Goal: Task Accomplishment & Management: Use online tool/utility

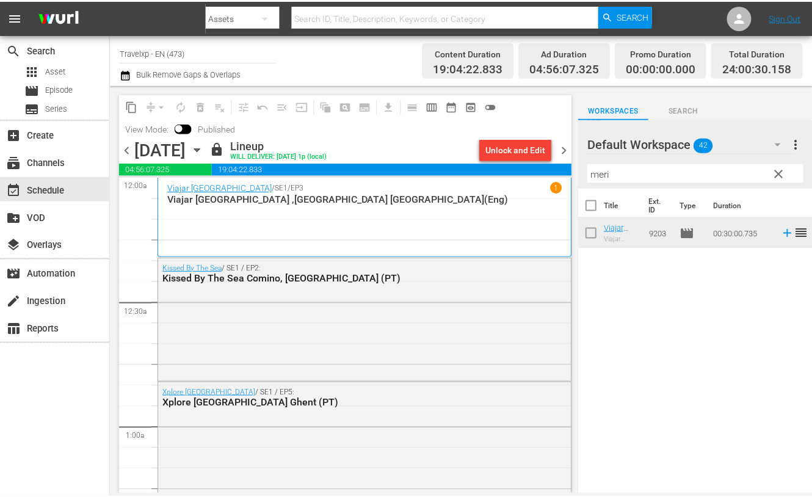
scroll to position [5641, 0]
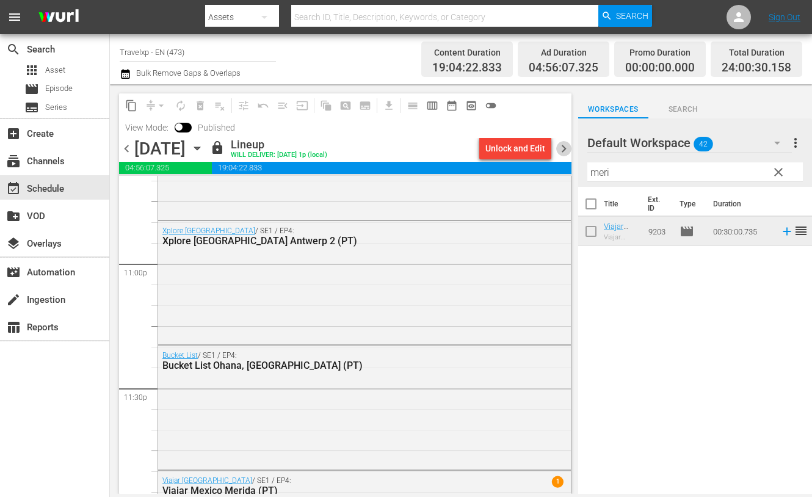
click at [567, 148] on span "chevron_right" at bounding box center [563, 148] width 15 height 15
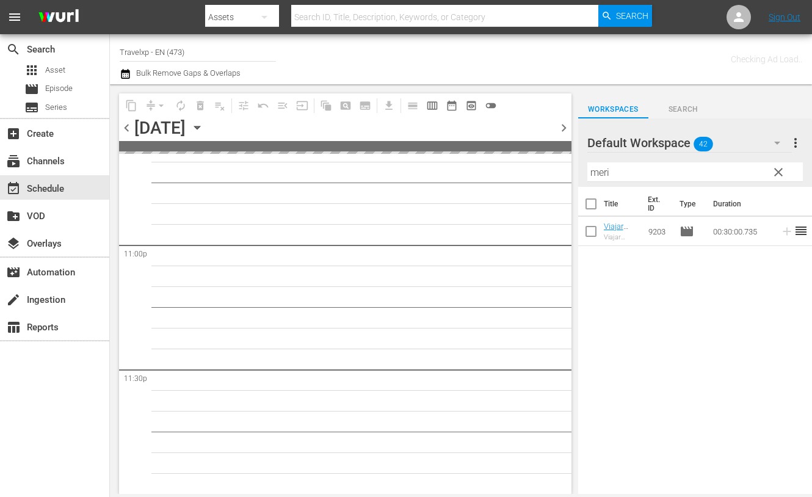
scroll to position [5638, 0]
click at [775, 143] on icon "button" at bounding box center [777, 143] width 6 height 3
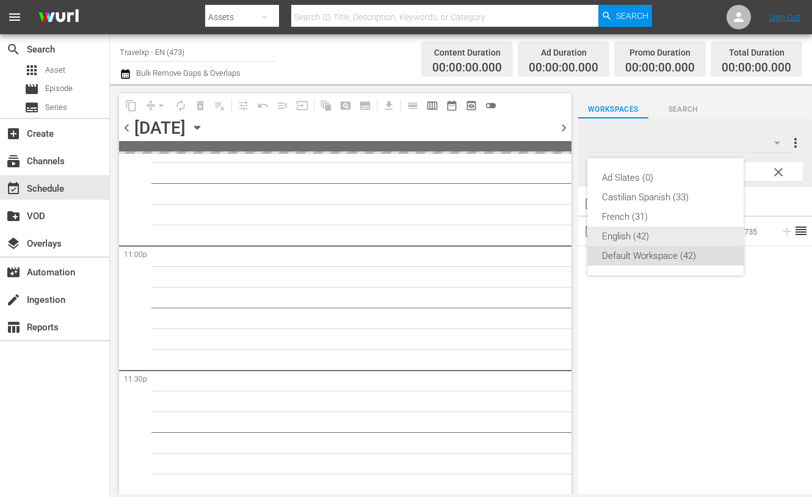
click at [645, 233] on div "English (42)" at bounding box center [665, 237] width 127 height 20
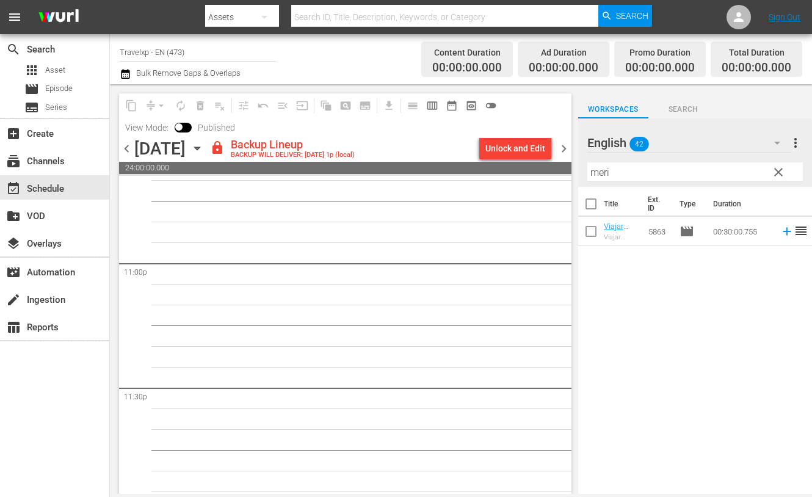
scroll to position [5612, 0]
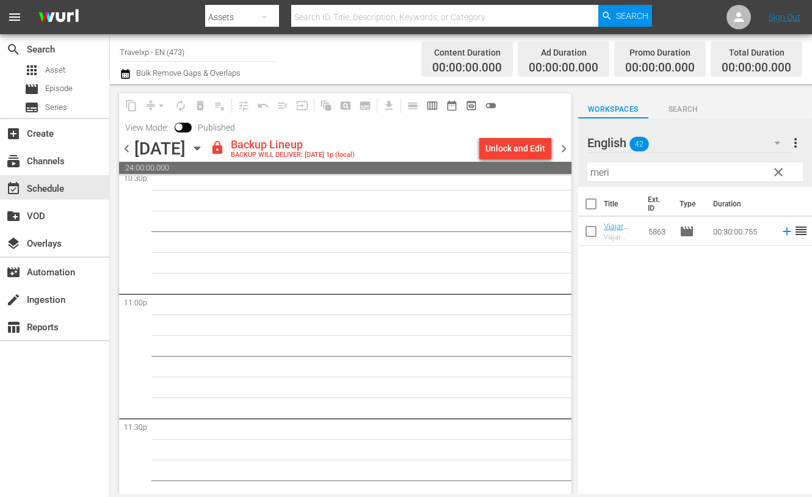
click at [126, 145] on span "chevron_left" at bounding box center [126, 148] width 15 height 15
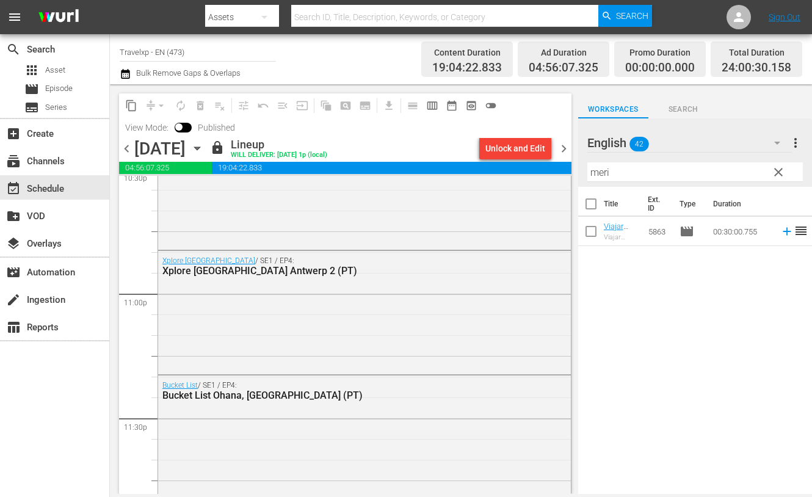
scroll to position [5742, 0]
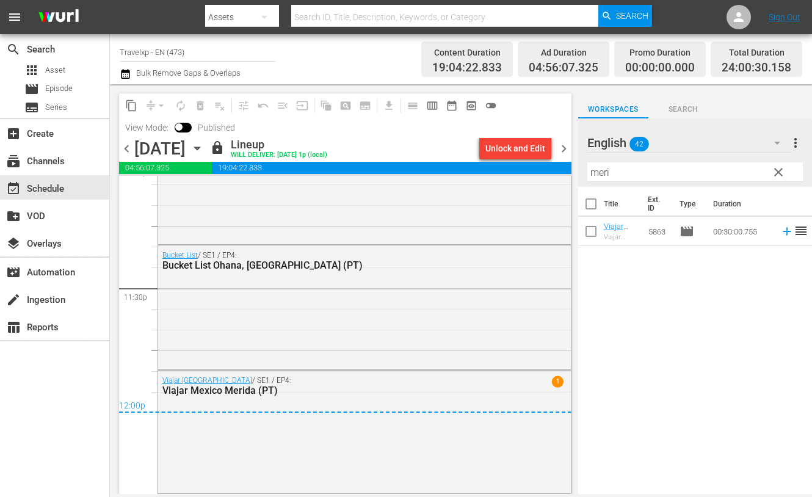
click at [565, 148] on span "chevron_right" at bounding box center [563, 148] width 15 height 15
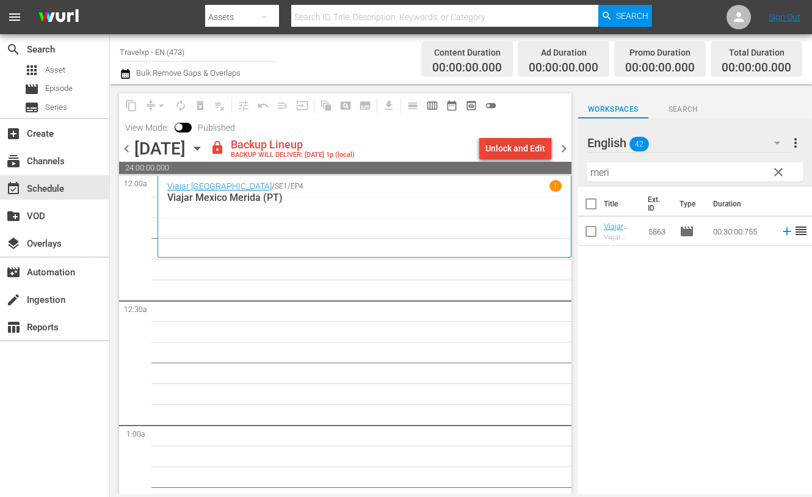
click at [528, 149] on div "Unlock and Edit" at bounding box center [515, 148] width 60 height 22
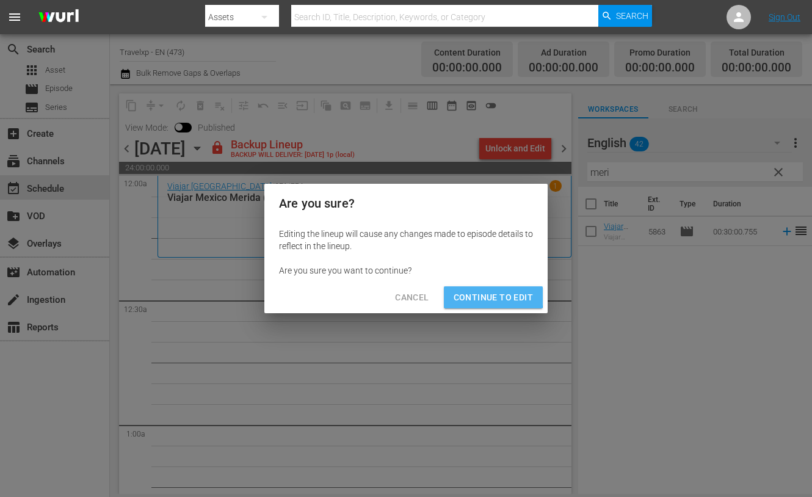
click at [482, 296] on span "Continue to Edit" at bounding box center [493, 297] width 79 height 15
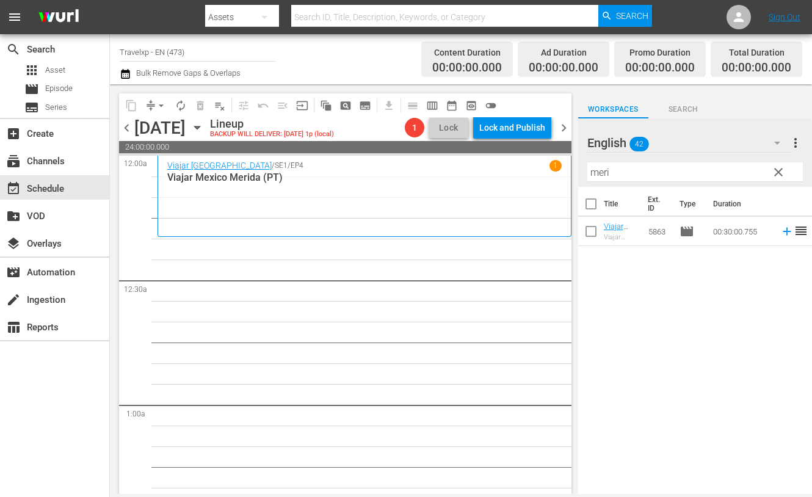
click at [607, 169] on input "meri" at bounding box center [695, 172] width 216 height 20
click at [783, 233] on icon at bounding box center [787, 232] width 8 height 8
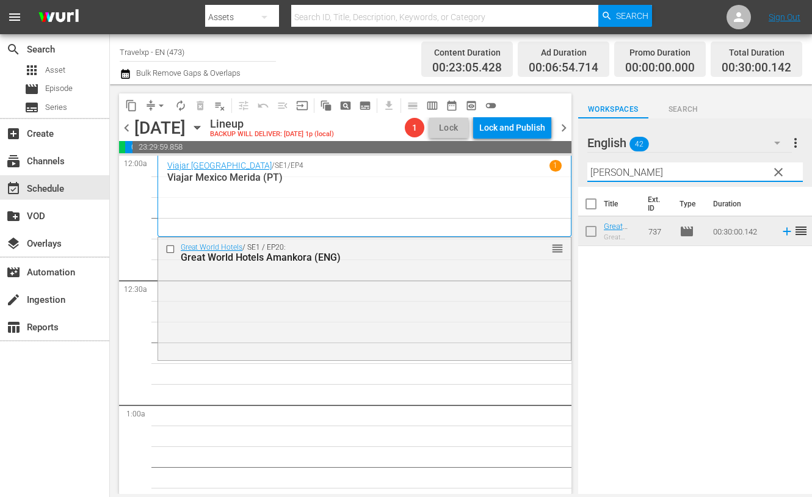
click at [611, 172] on input "[PERSON_NAME]" at bounding box center [695, 172] width 216 height 20
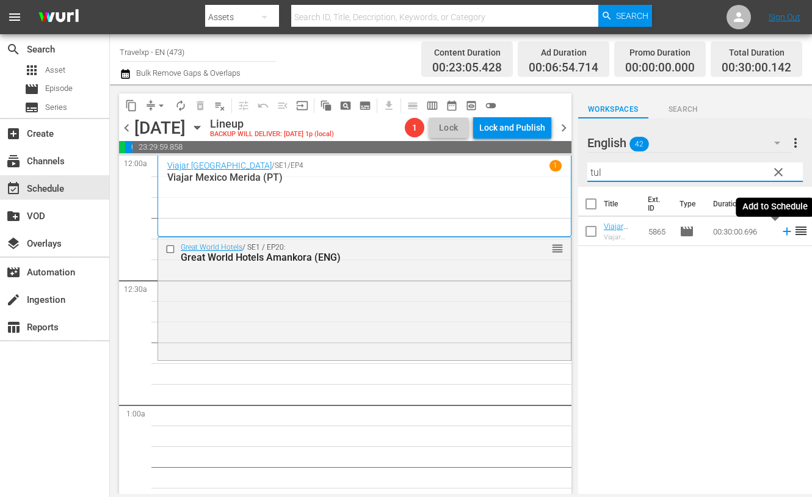
click at [780, 233] on icon at bounding box center [786, 231] width 13 height 13
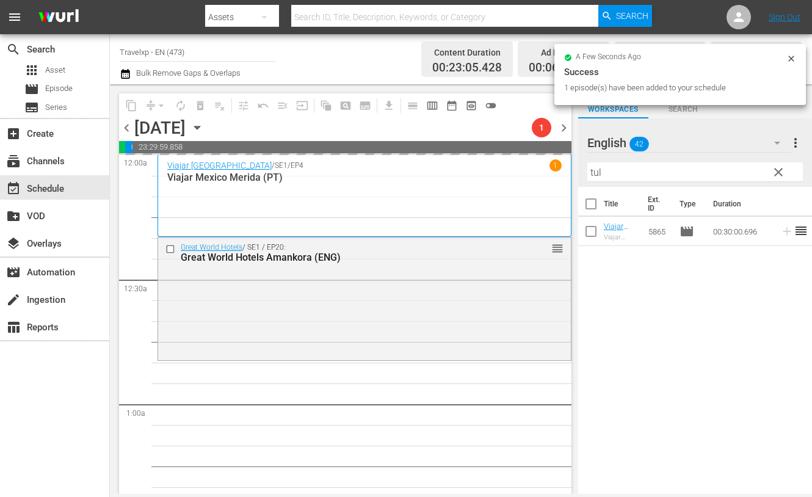
click at [595, 170] on input "tul" at bounding box center [695, 172] width 216 height 20
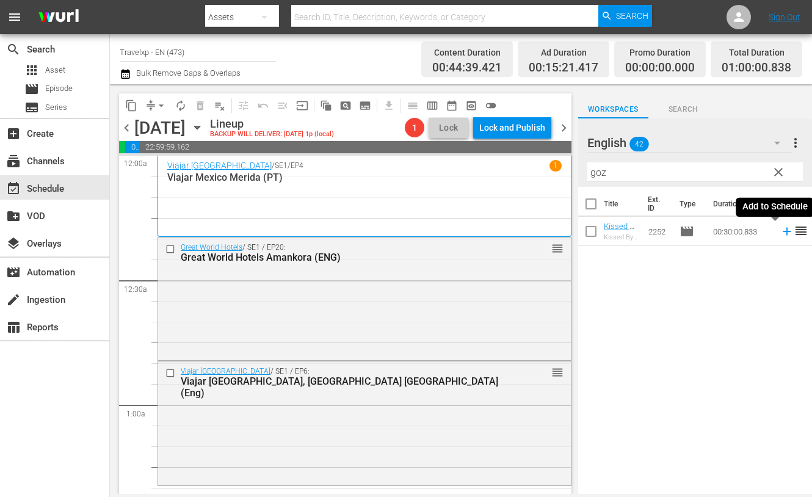
click at [783, 233] on icon at bounding box center [787, 232] width 8 height 8
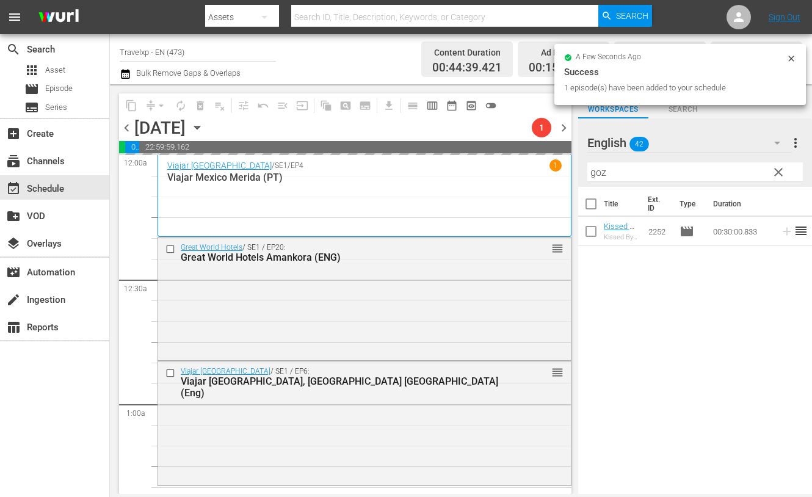
click at [598, 172] on input "goz" at bounding box center [695, 172] width 216 height 20
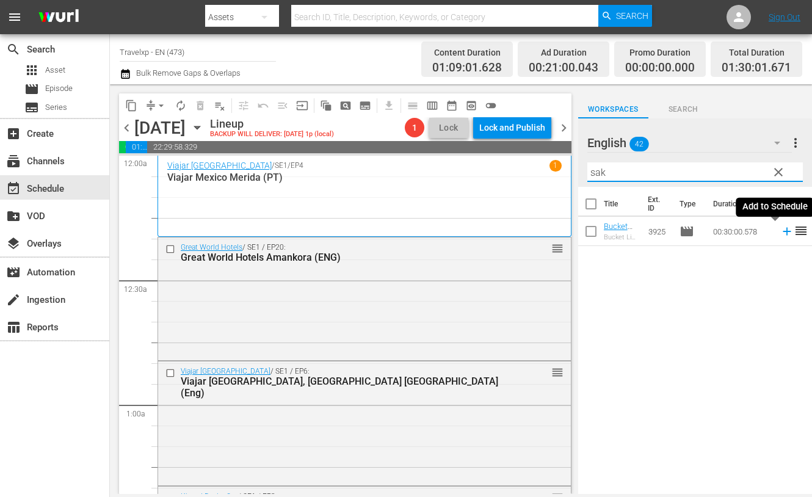
drag, startPoint x: 776, startPoint y: 232, endPoint x: 769, endPoint y: 229, distance: 7.4
click at [780, 232] on icon at bounding box center [786, 231] width 13 height 13
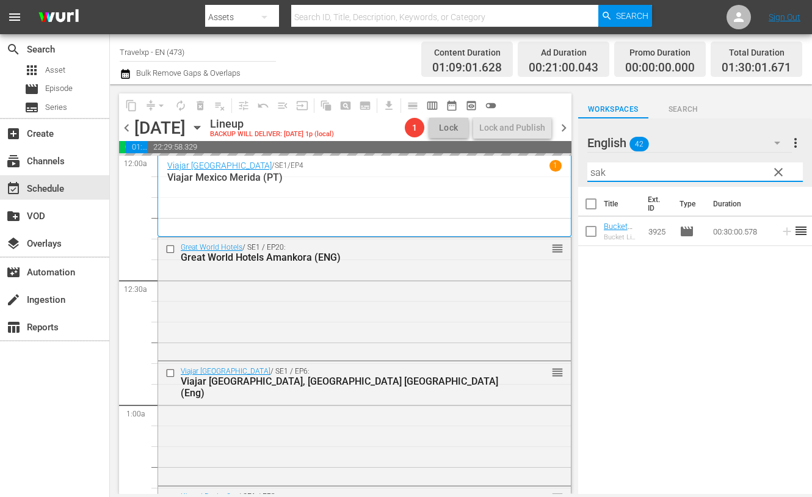
click at [592, 172] on input "sak" at bounding box center [695, 172] width 216 height 20
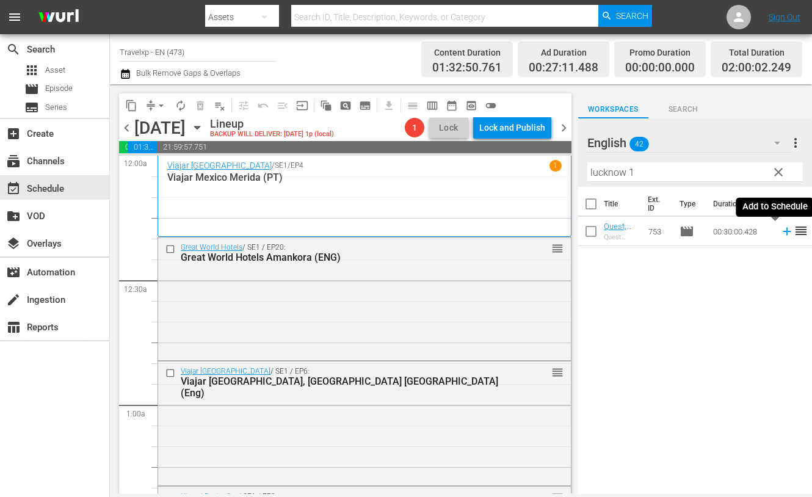
click at [783, 231] on icon at bounding box center [787, 232] width 8 height 8
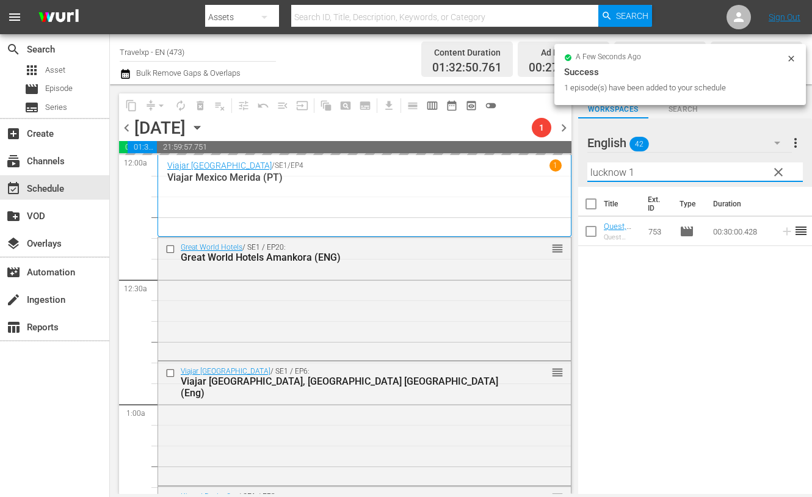
drag, startPoint x: 641, startPoint y: 172, endPoint x: 582, endPoint y: 171, distance: 59.2
click at [582, 171] on div "English 42 English more_vert clear Filter by Title lucknow 1" at bounding box center [695, 152] width 234 height 68
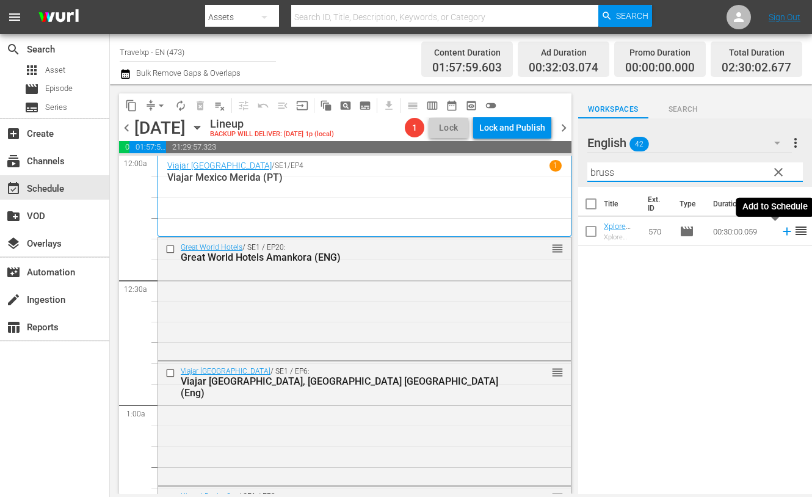
click at [780, 233] on icon at bounding box center [786, 231] width 13 height 13
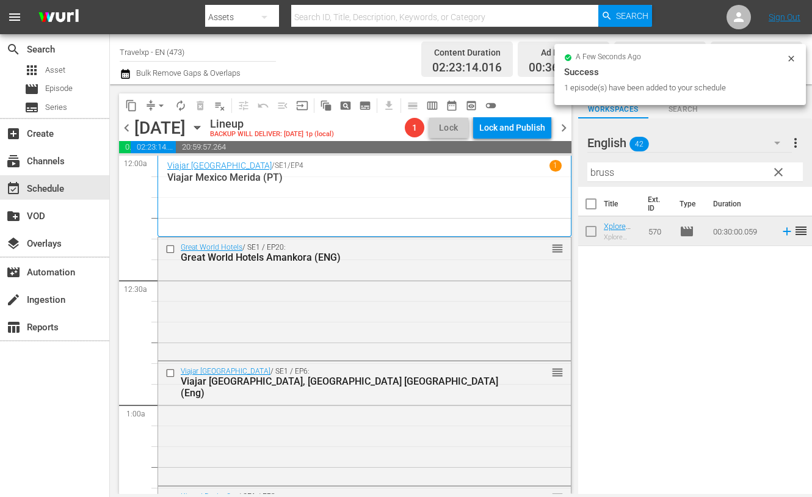
click at [601, 172] on input "bruss" at bounding box center [695, 172] width 216 height 20
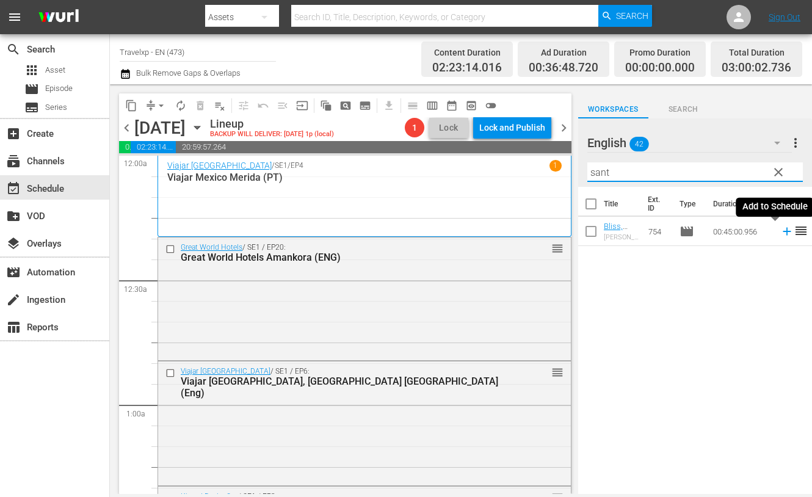
click at [780, 234] on icon at bounding box center [786, 231] width 13 height 13
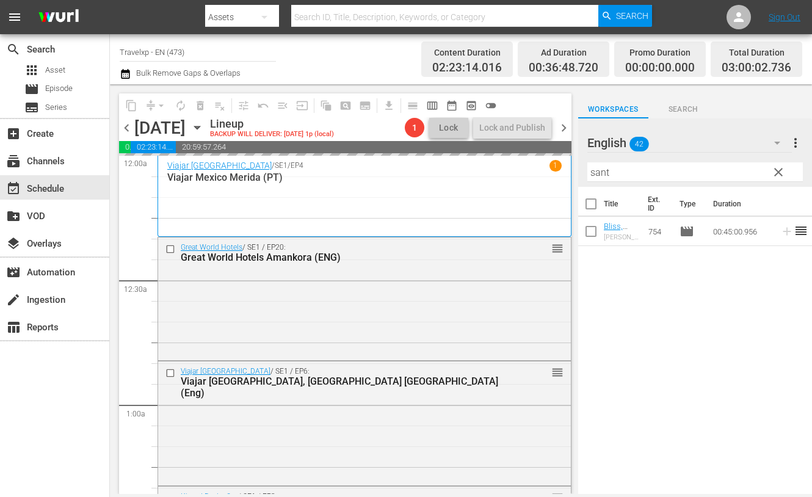
click at [599, 166] on input "sant" at bounding box center [695, 172] width 216 height 20
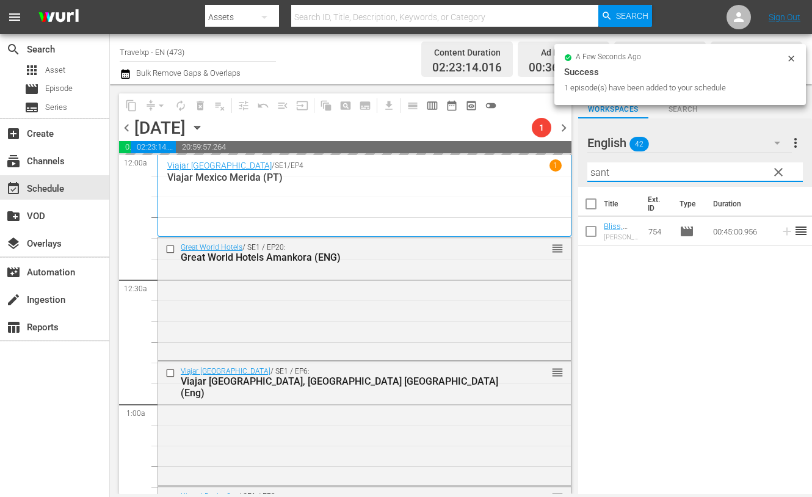
click at [599, 166] on input "sant" at bounding box center [695, 172] width 216 height 20
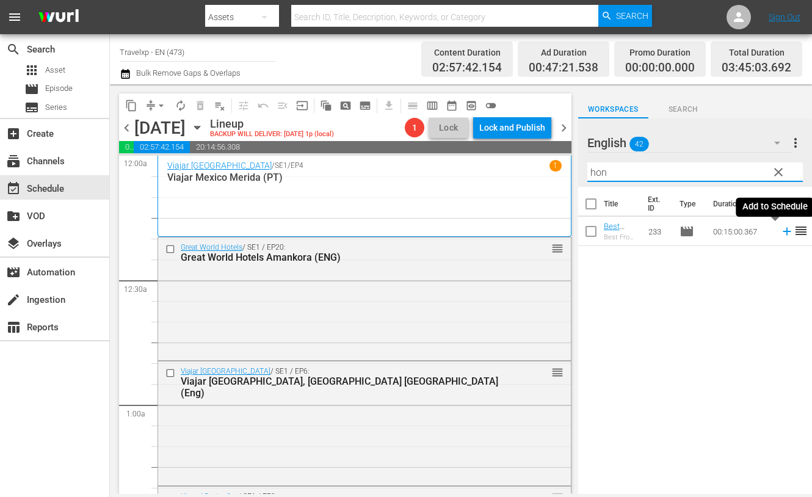
click at [783, 231] on icon at bounding box center [787, 232] width 8 height 8
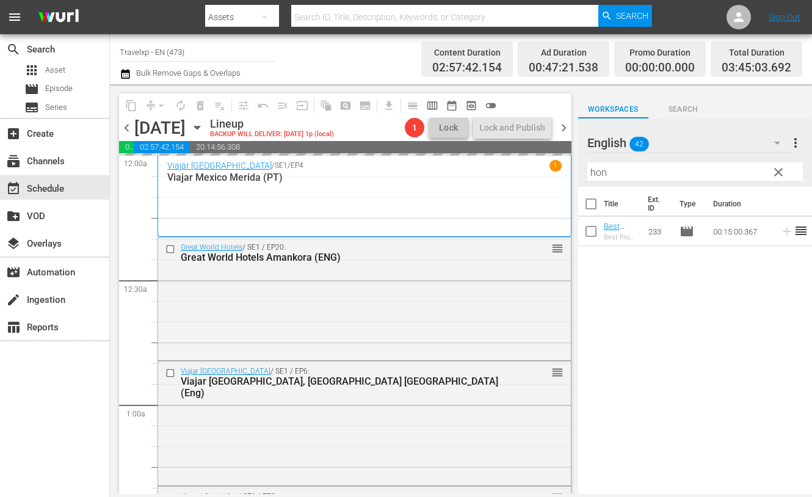
click at [592, 170] on input "hon" at bounding box center [695, 172] width 216 height 20
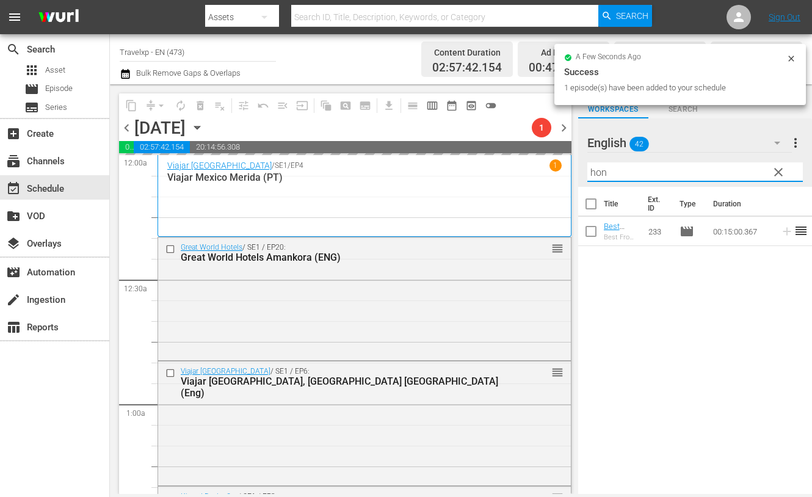
click at [592, 170] on input "hon" at bounding box center [695, 172] width 216 height 20
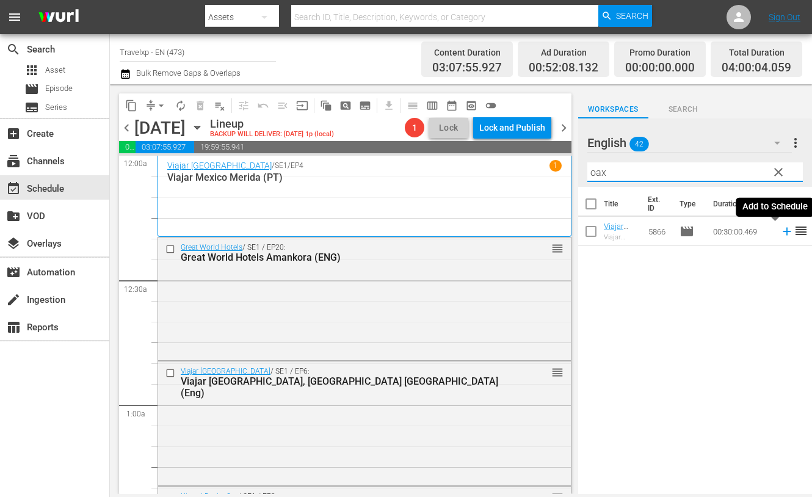
click at [783, 235] on icon at bounding box center [787, 232] width 8 height 8
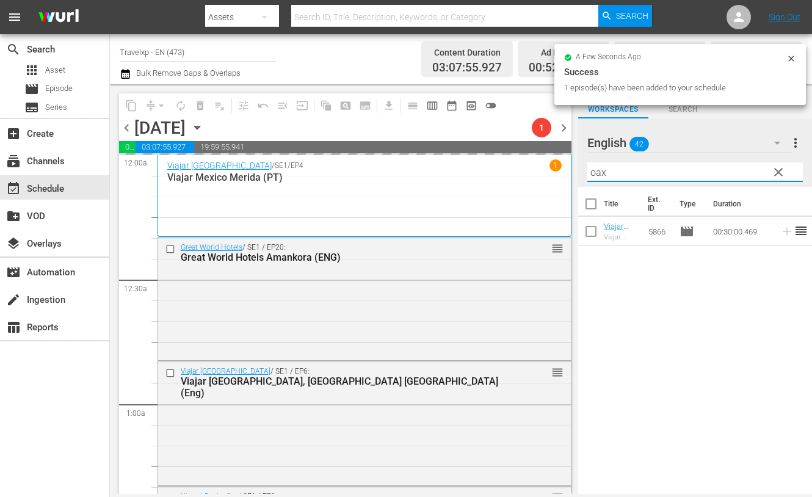
click at [597, 172] on input "oax" at bounding box center [695, 172] width 216 height 20
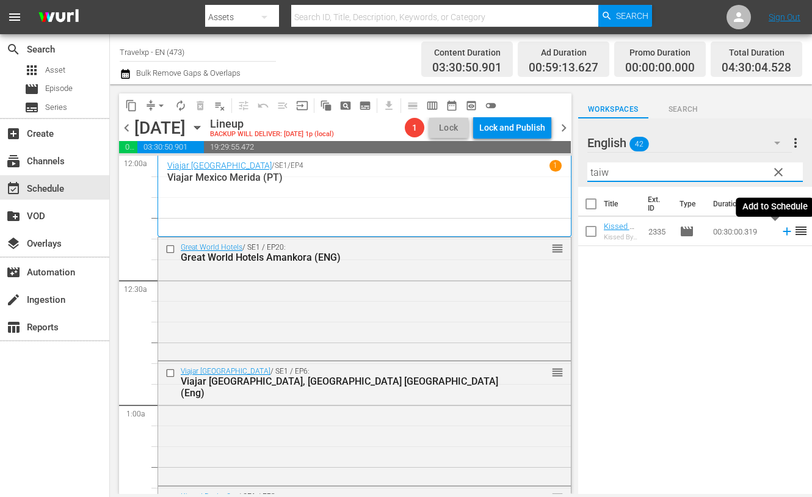
click at [780, 229] on icon at bounding box center [786, 231] width 13 height 13
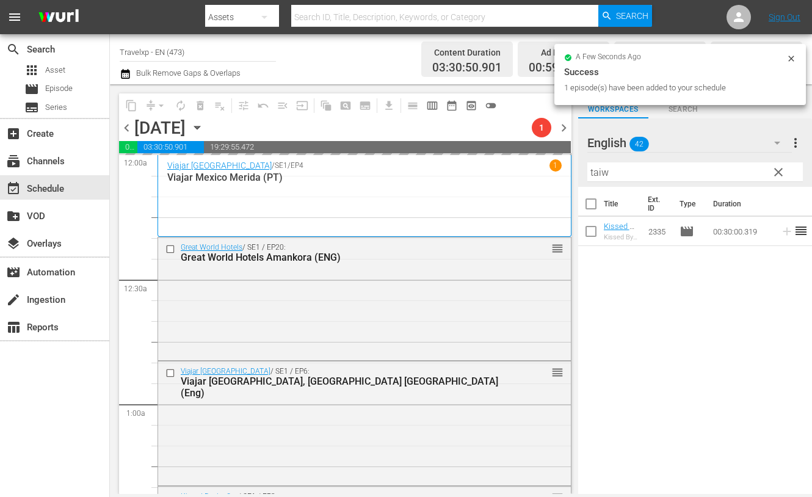
click at [599, 172] on input "taiw" at bounding box center [695, 172] width 216 height 20
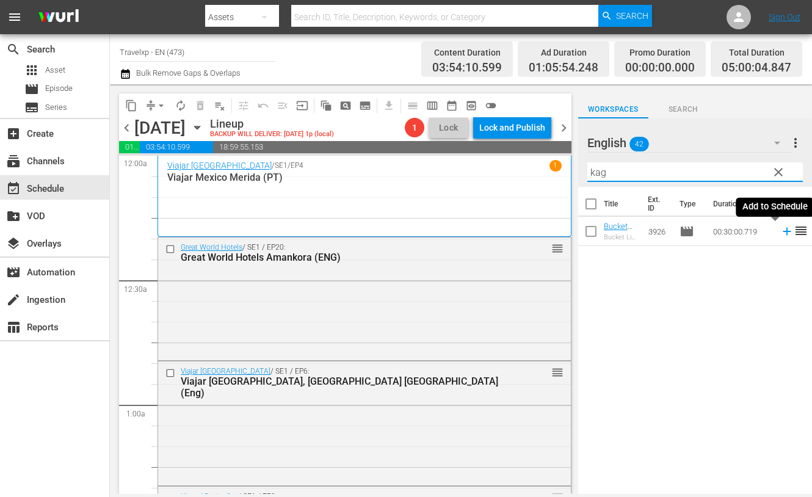
click at [780, 233] on icon at bounding box center [786, 231] width 13 height 13
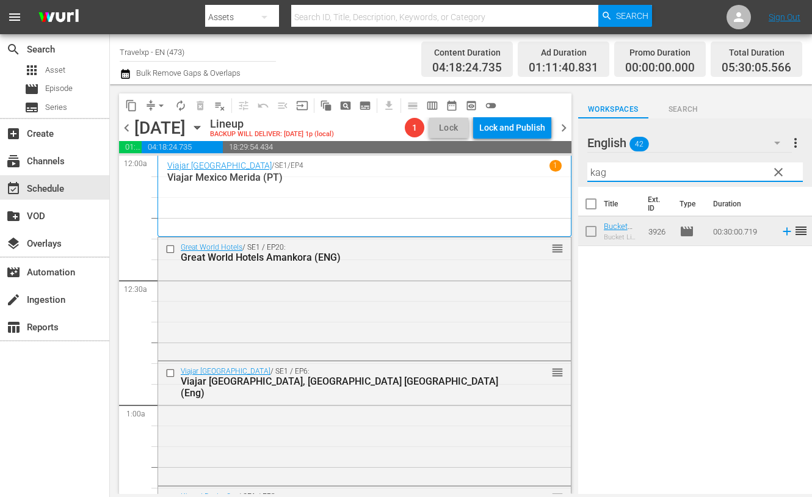
click at [596, 169] on input "kag" at bounding box center [695, 172] width 216 height 20
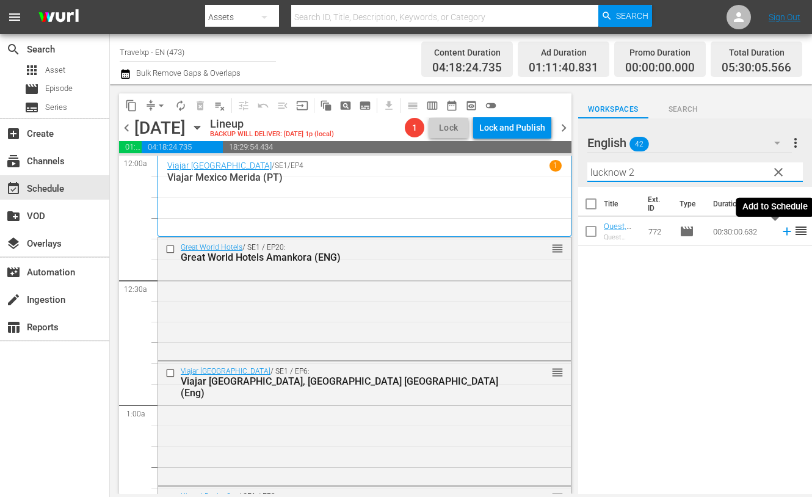
click at [780, 232] on icon at bounding box center [786, 231] width 13 height 13
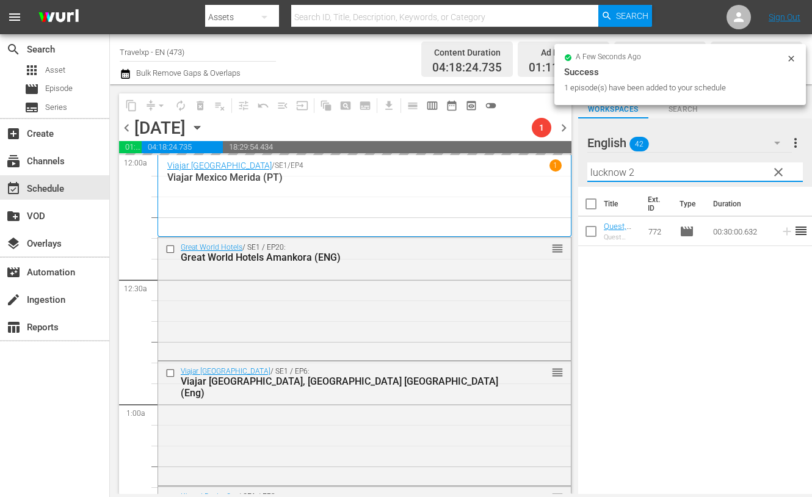
drag, startPoint x: 647, startPoint y: 169, endPoint x: 546, endPoint y: 164, distance: 100.2
click at [546, 164] on div "content_copy compress arrow_drop_down autorenew_outlined delete_forever_outline…" at bounding box center [461, 289] width 702 height 410
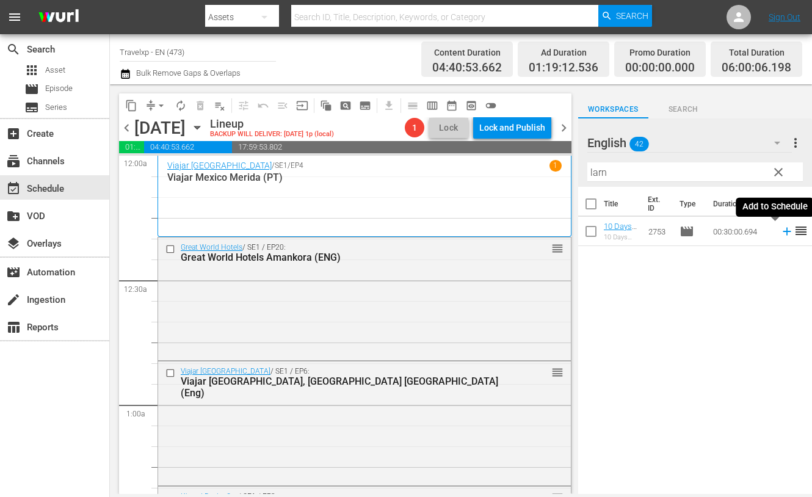
click at [780, 234] on icon at bounding box center [786, 231] width 13 height 13
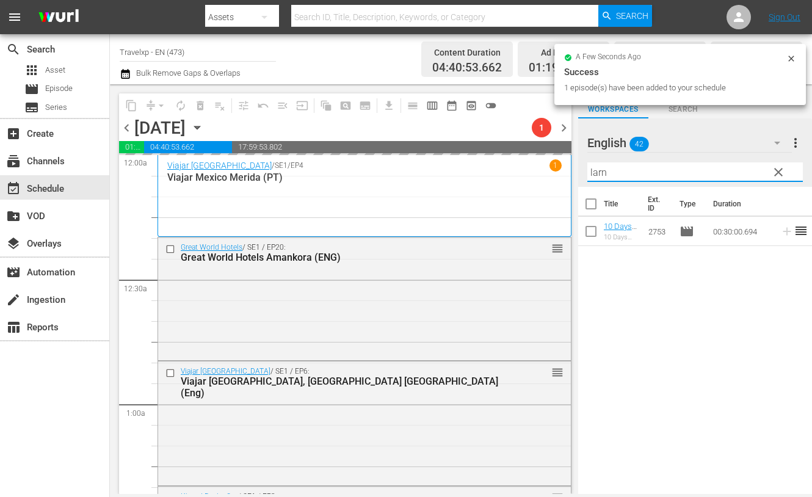
click at [598, 173] on input "larn" at bounding box center [695, 172] width 216 height 20
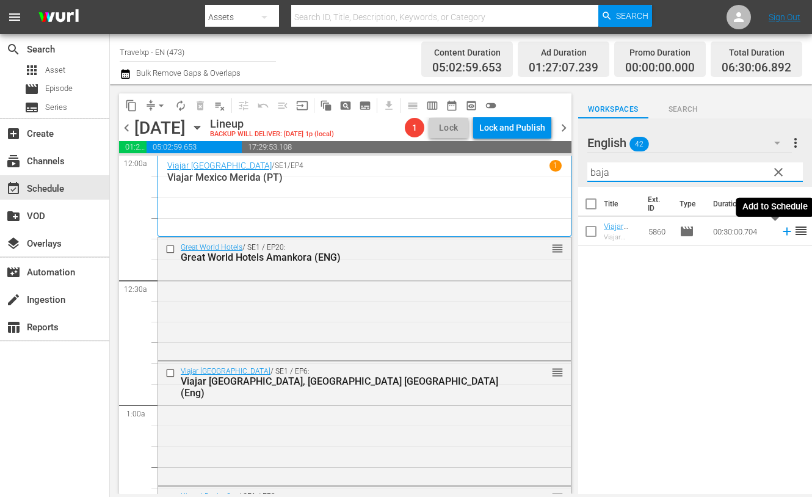
click at [783, 232] on icon at bounding box center [787, 232] width 8 height 8
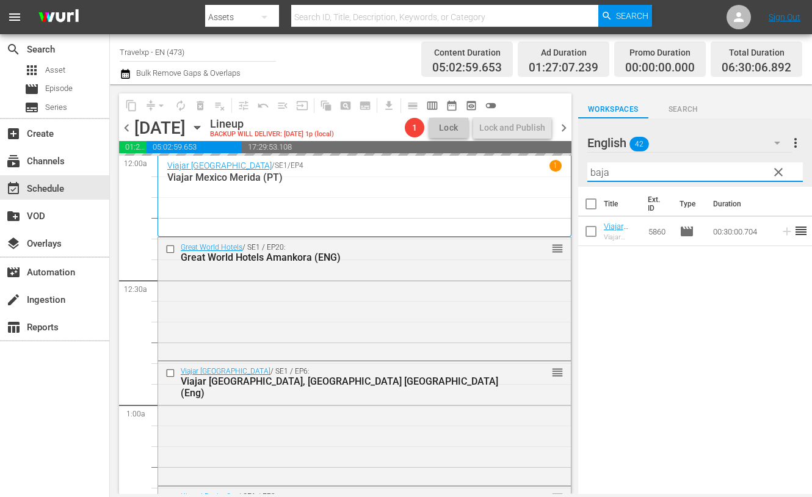
click at [603, 175] on input "baja" at bounding box center [695, 172] width 216 height 20
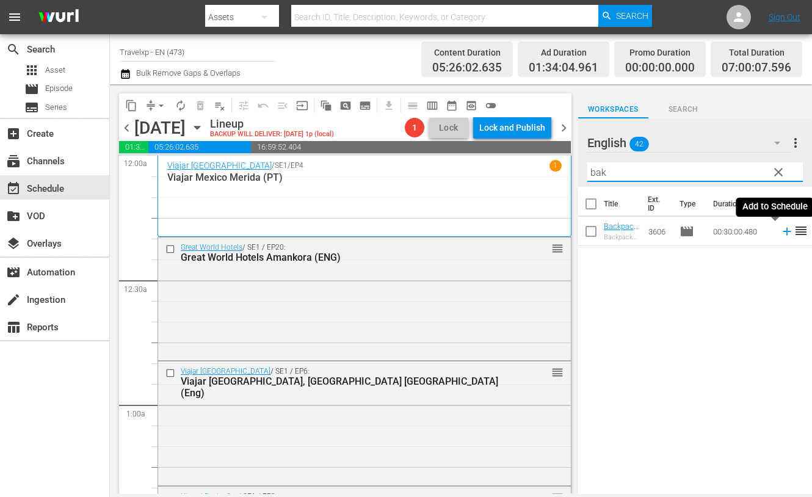
click at [780, 232] on icon at bounding box center [786, 231] width 13 height 13
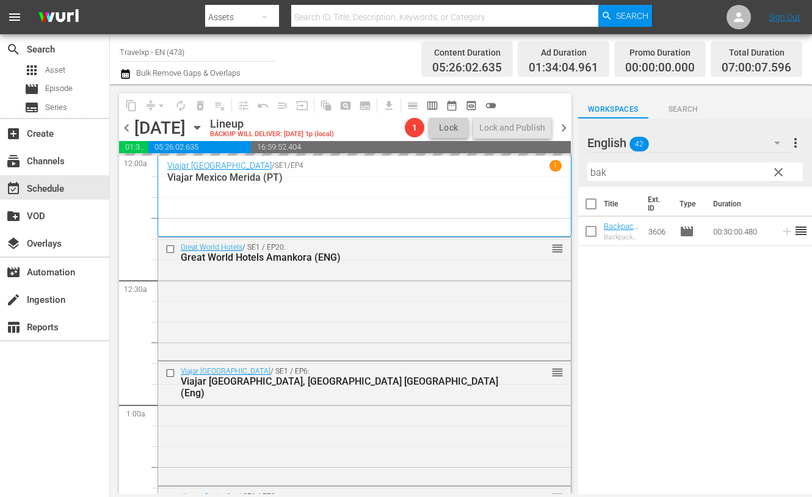
click at [597, 170] on input "bak" at bounding box center [695, 172] width 216 height 20
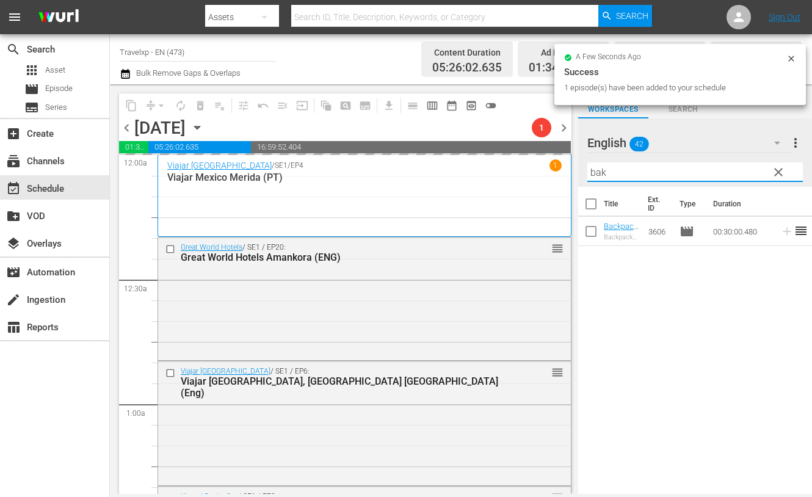
click at [597, 170] on input "bak" at bounding box center [695, 172] width 216 height 20
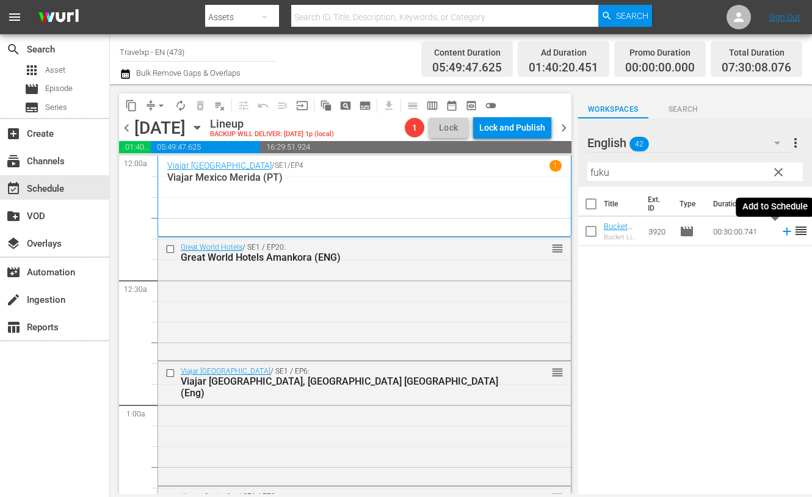
click at [783, 231] on icon at bounding box center [787, 232] width 8 height 8
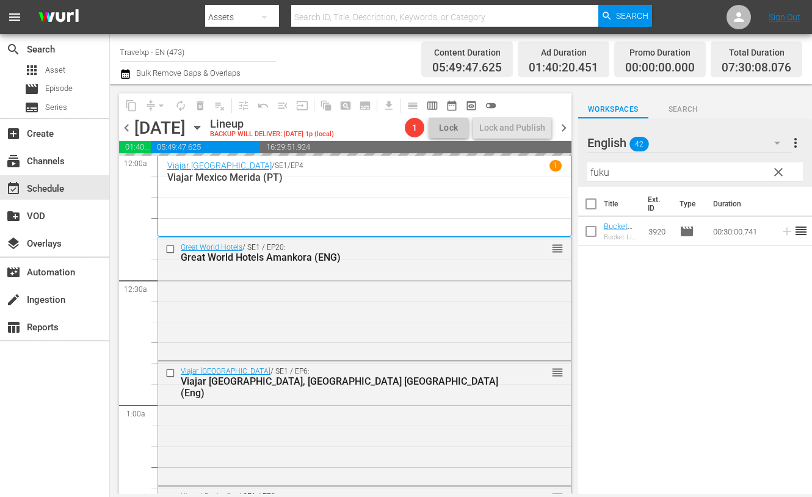
click at [596, 168] on input "fuku" at bounding box center [695, 172] width 216 height 20
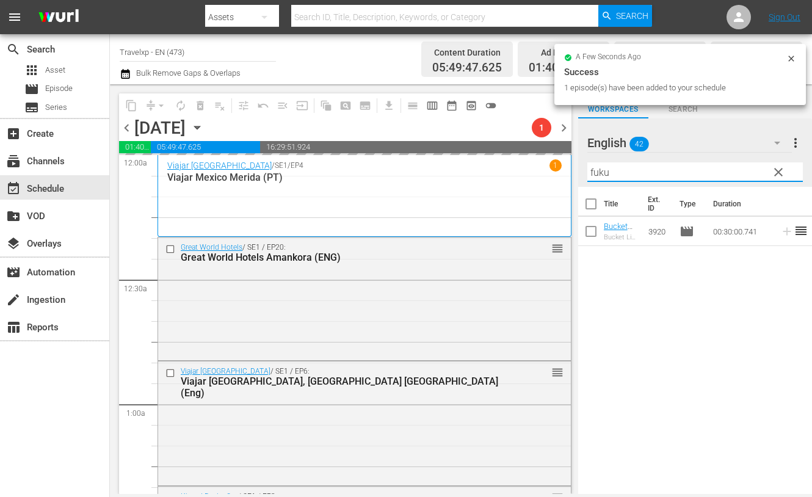
click at [596, 168] on input "fuku" at bounding box center [695, 172] width 216 height 20
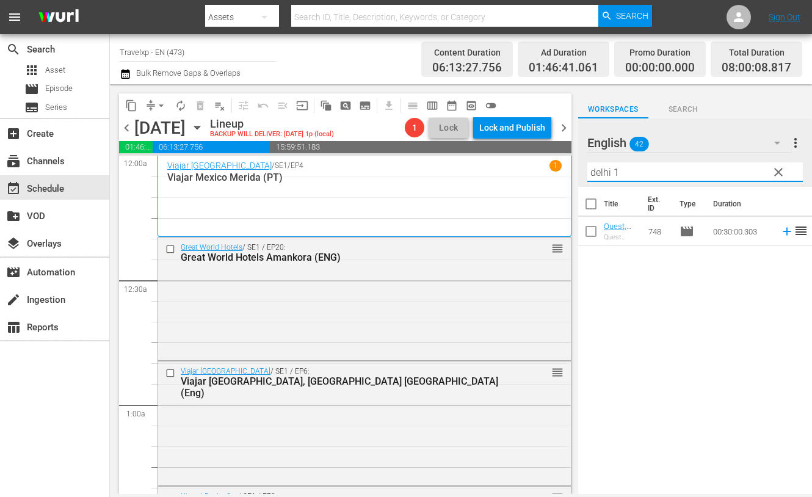
click at [780, 228] on icon at bounding box center [786, 231] width 13 height 13
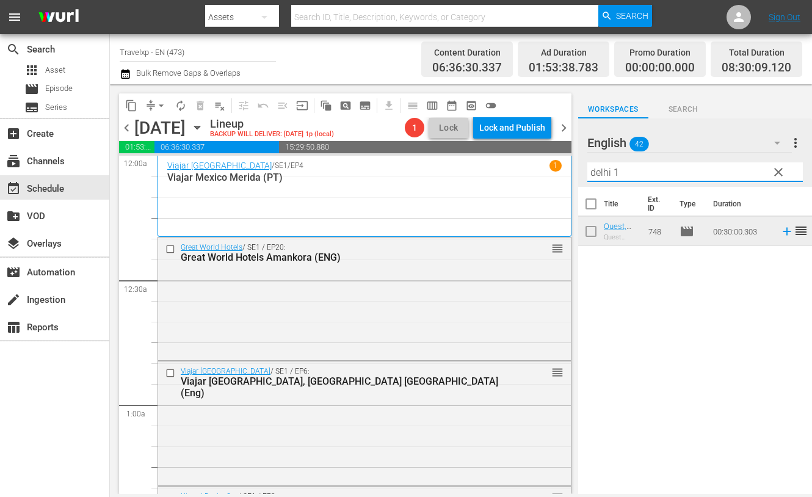
click at [592, 170] on input "delhi 1" at bounding box center [695, 172] width 216 height 20
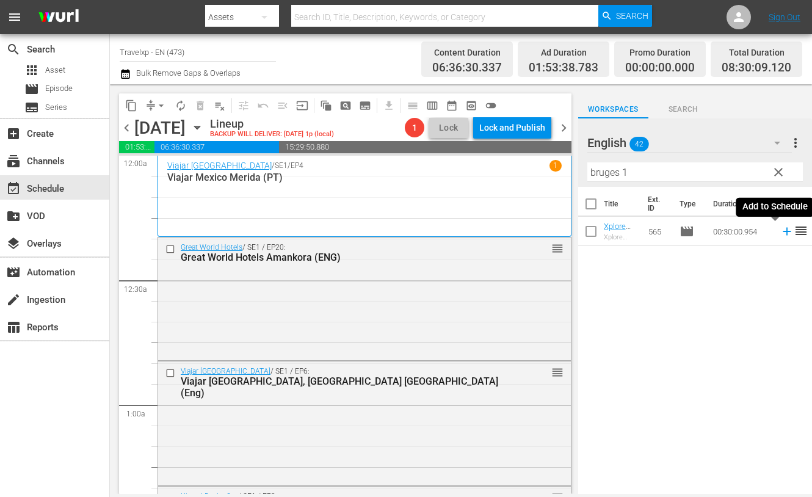
click at [783, 231] on icon at bounding box center [787, 232] width 8 height 8
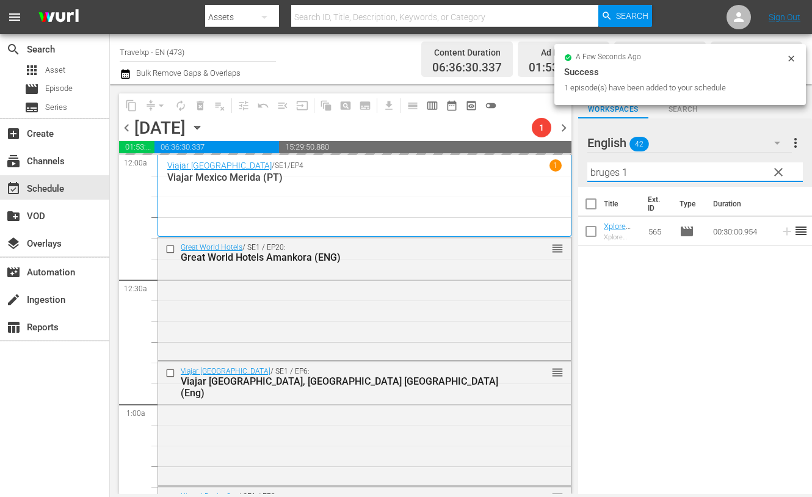
drag, startPoint x: 630, startPoint y: 175, endPoint x: 564, endPoint y: 176, distance: 65.9
click at [564, 176] on div "content_copy compress arrow_drop_down autorenew_outlined delete_forever_outline…" at bounding box center [461, 289] width 702 height 410
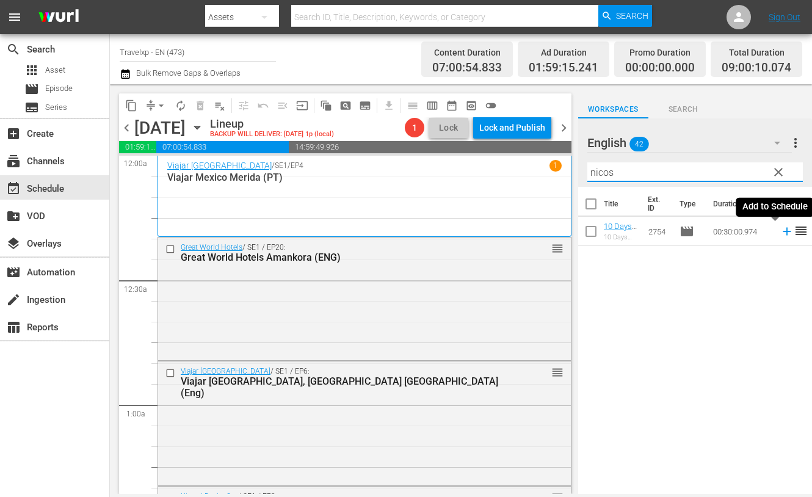
click at [780, 233] on icon at bounding box center [786, 231] width 13 height 13
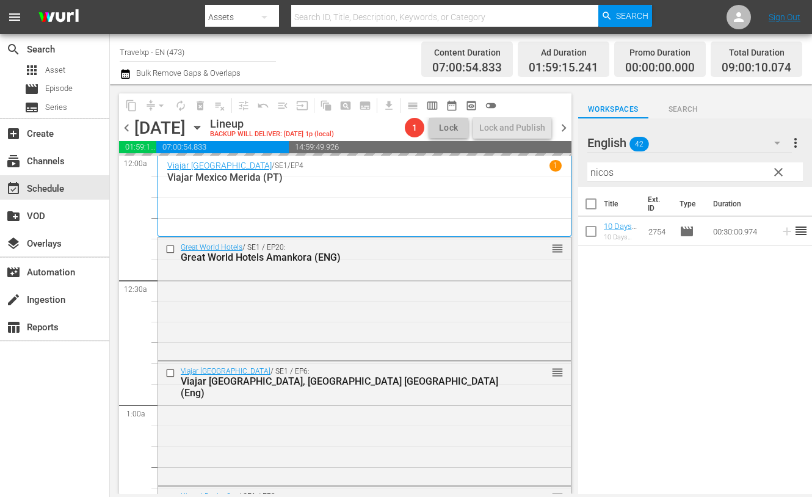
click at [600, 172] on input "nicos" at bounding box center [695, 172] width 216 height 20
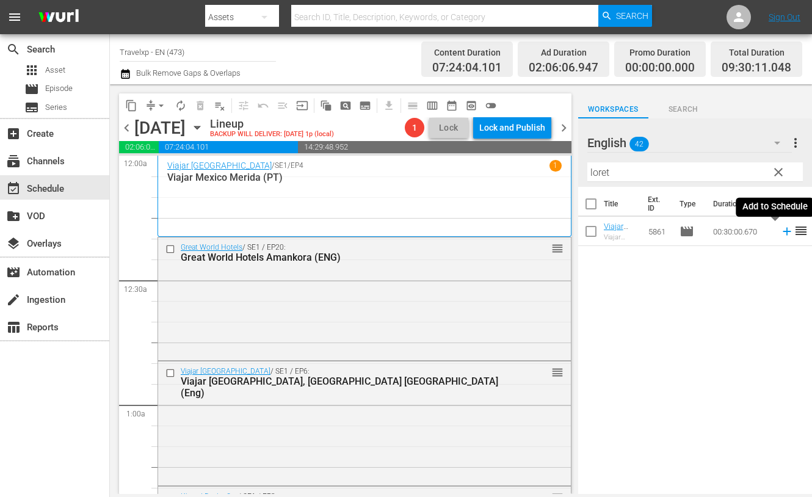
click at [783, 231] on icon at bounding box center [787, 232] width 8 height 8
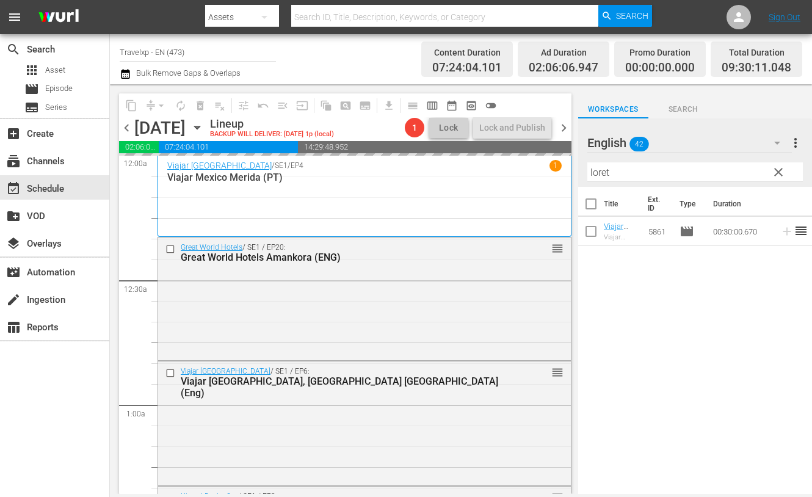
click at [599, 174] on input "loret" at bounding box center [695, 172] width 216 height 20
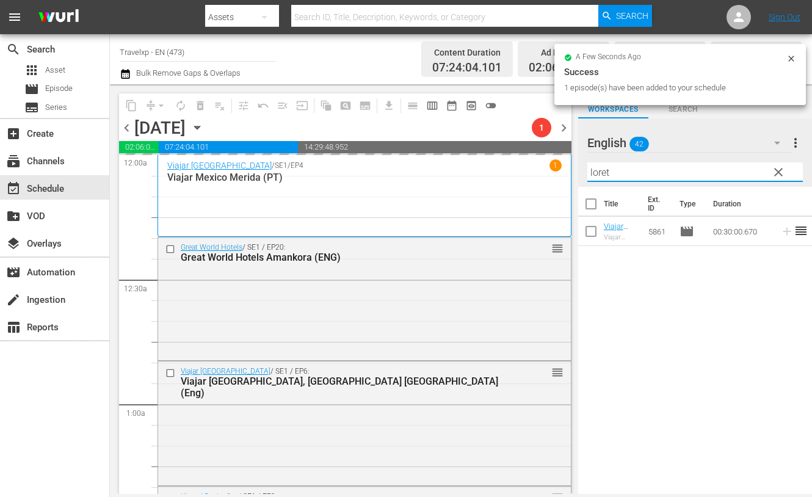
click at [599, 174] on input "loret" at bounding box center [695, 172] width 216 height 20
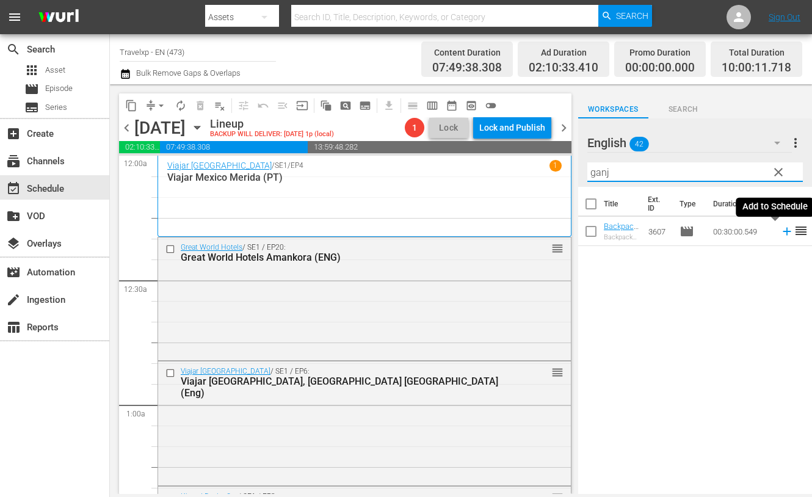
click at [783, 231] on icon at bounding box center [787, 232] width 8 height 8
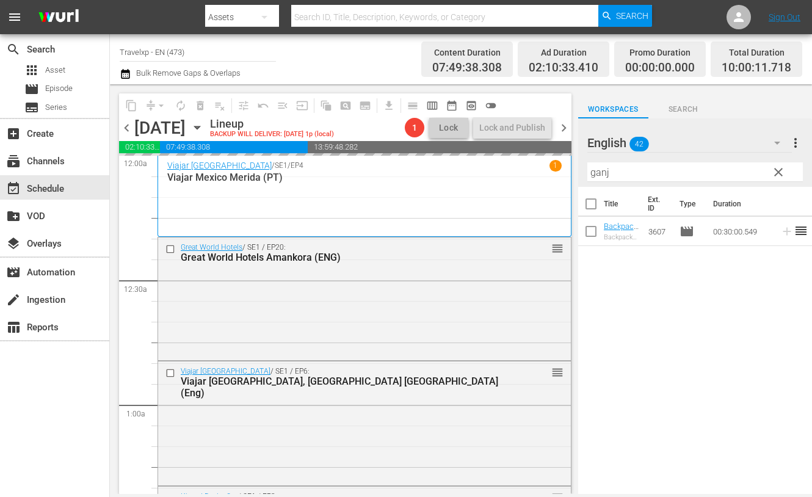
click at [601, 173] on input "ganj" at bounding box center [695, 172] width 216 height 20
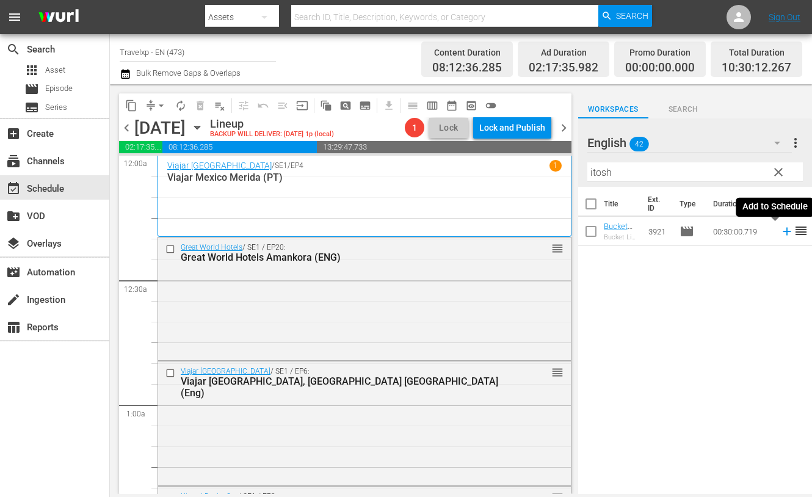
click at [783, 231] on icon at bounding box center [787, 232] width 8 height 8
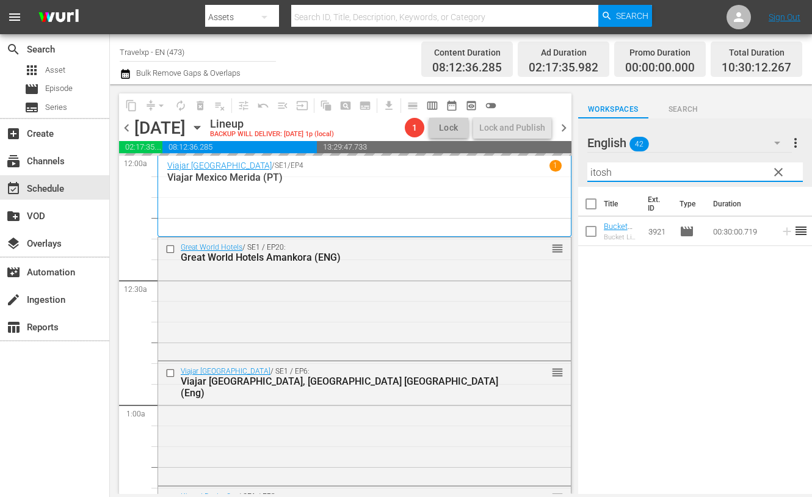
click at [593, 170] on input "itosh" at bounding box center [695, 172] width 216 height 20
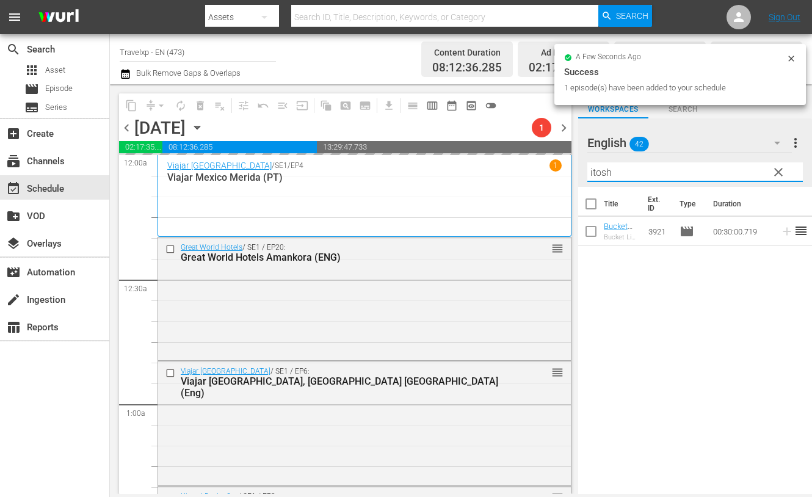
click at [593, 170] on input "itosh" at bounding box center [695, 172] width 216 height 20
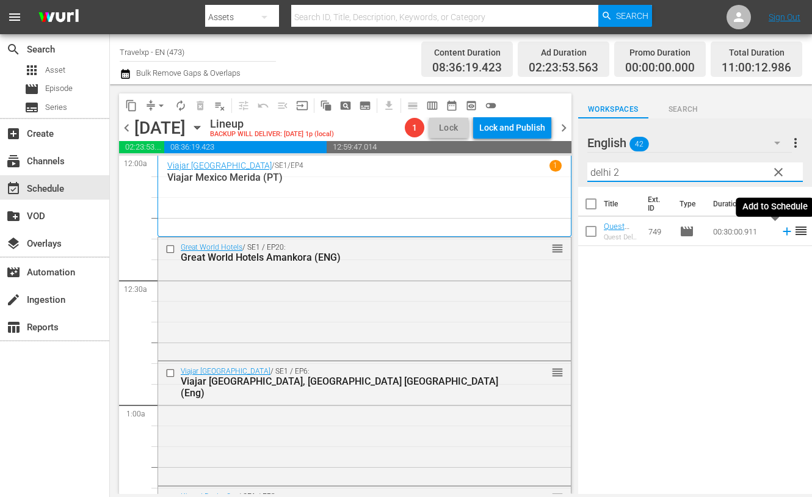
click at [780, 233] on icon at bounding box center [786, 231] width 13 height 13
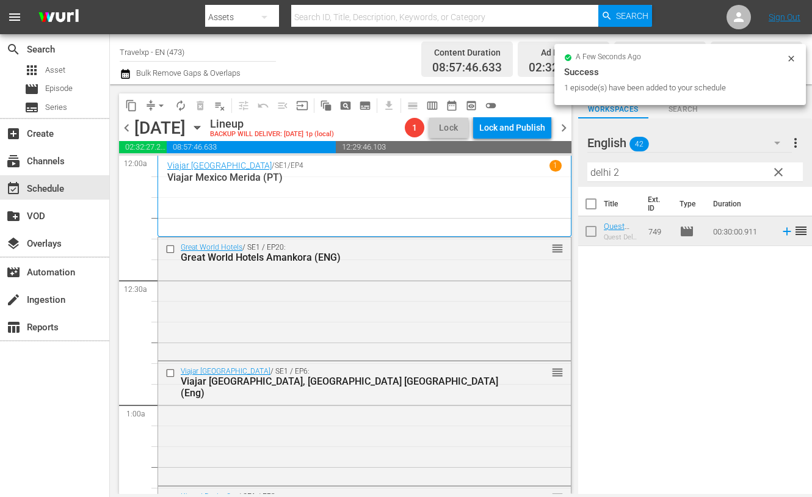
click at [601, 175] on input "delhi 2" at bounding box center [695, 172] width 216 height 20
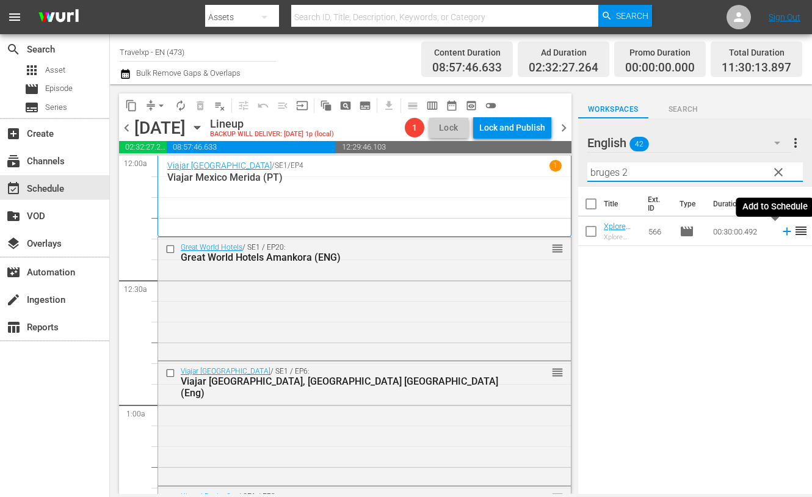
click at [780, 234] on icon at bounding box center [786, 231] width 13 height 13
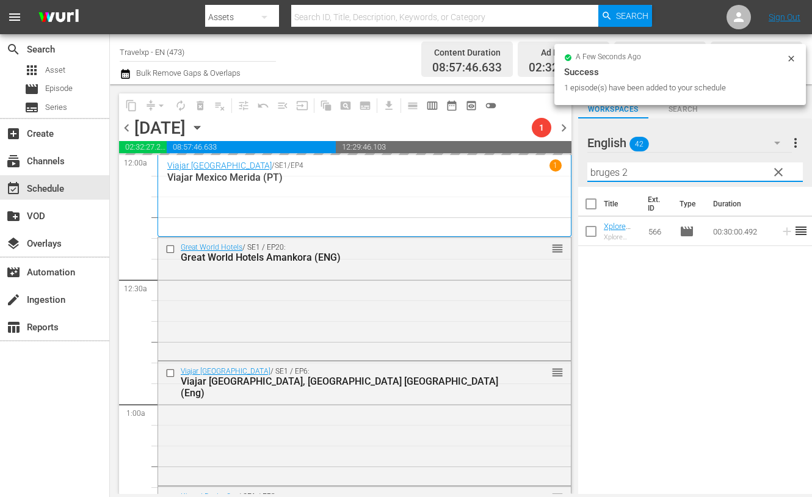
drag, startPoint x: 641, startPoint y: 173, endPoint x: 583, endPoint y: 172, distance: 58.0
click at [583, 172] on div "English 42 English more_vert clear Filter by Title bruges 2" at bounding box center [695, 152] width 234 height 68
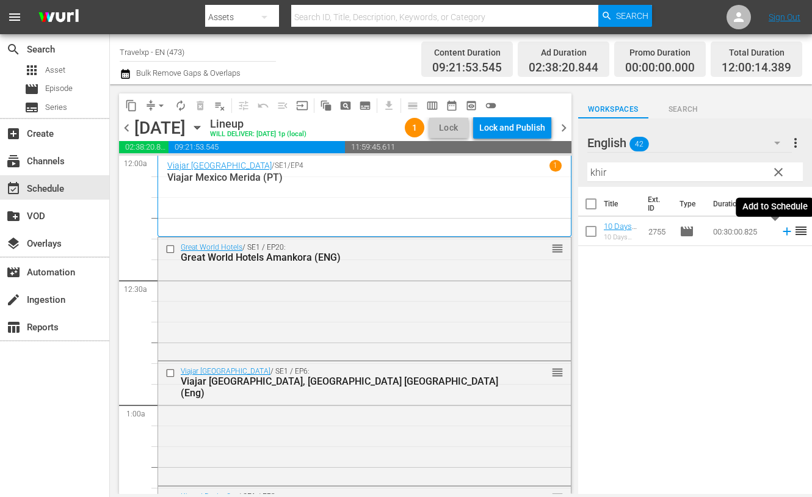
click at [783, 233] on icon at bounding box center [787, 232] width 8 height 8
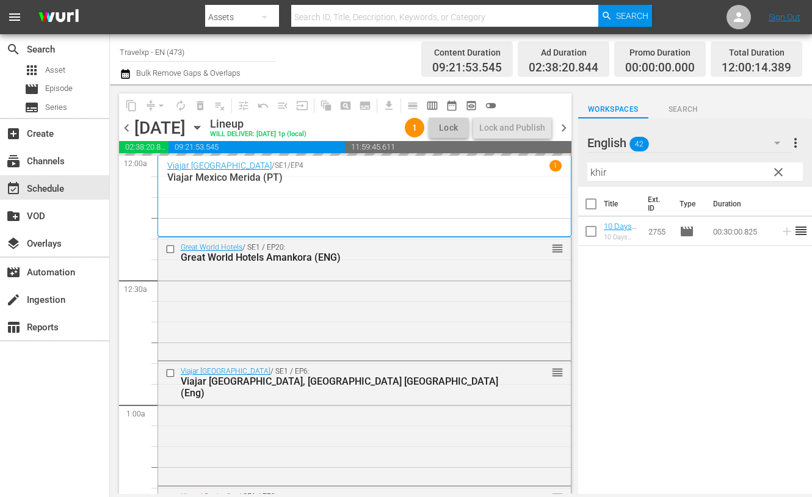
click at [597, 169] on input "khir" at bounding box center [695, 172] width 216 height 20
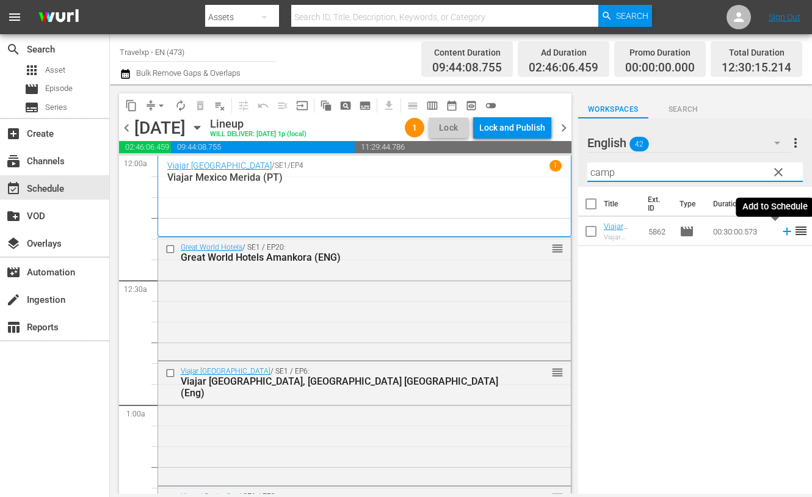
click at [780, 230] on icon at bounding box center [786, 231] width 13 height 13
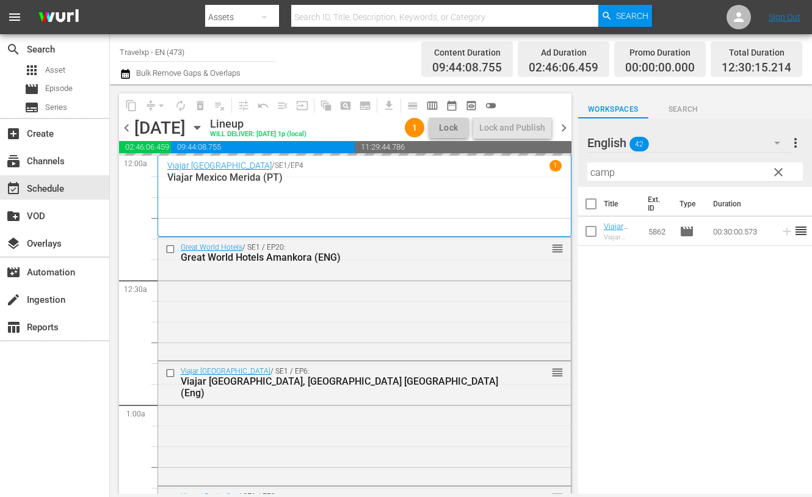
click at [607, 172] on input "camp" at bounding box center [695, 172] width 216 height 20
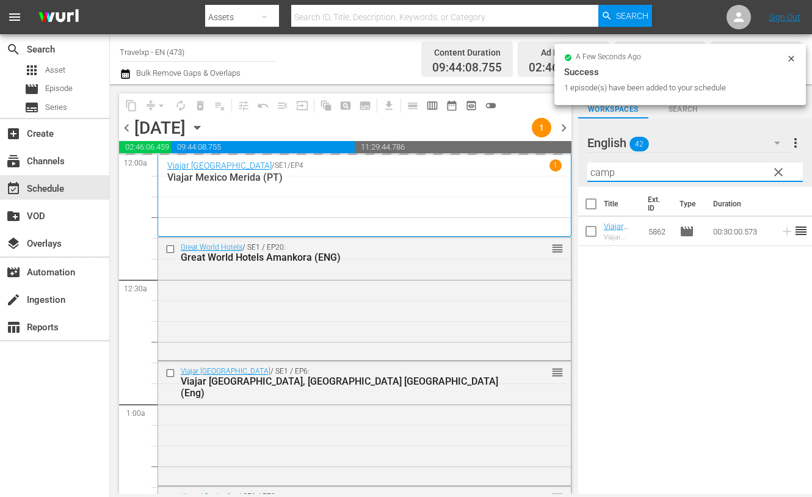
click at [607, 172] on input "camp" at bounding box center [695, 172] width 216 height 20
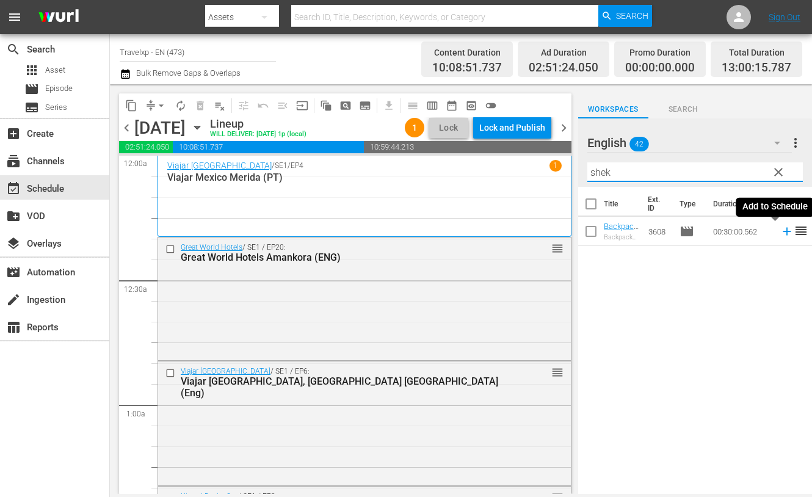
click at [783, 231] on icon at bounding box center [787, 232] width 8 height 8
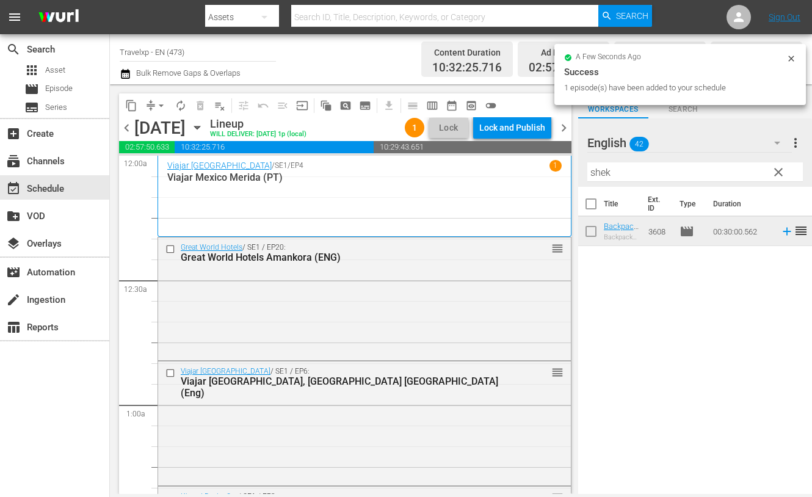
click at [600, 170] on input "shek" at bounding box center [695, 172] width 216 height 20
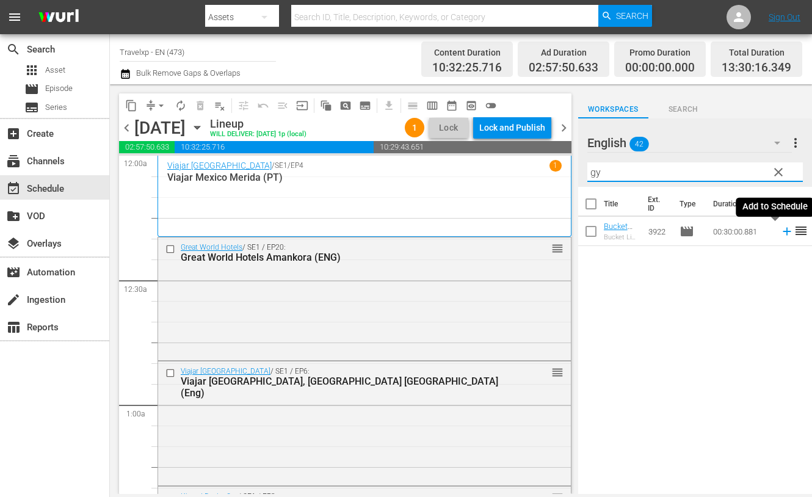
click at [783, 231] on icon at bounding box center [787, 232] width 8 height 8
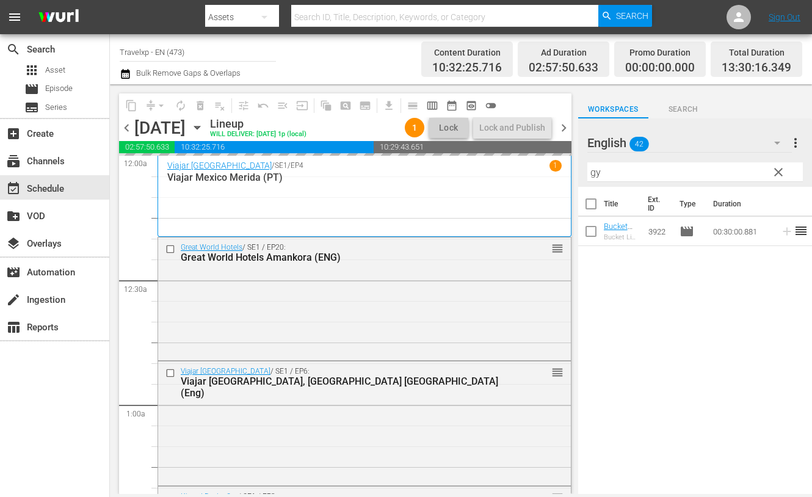
click at [595, 173] on input "gy" at bounding box center [695, 172] width 216 height 20
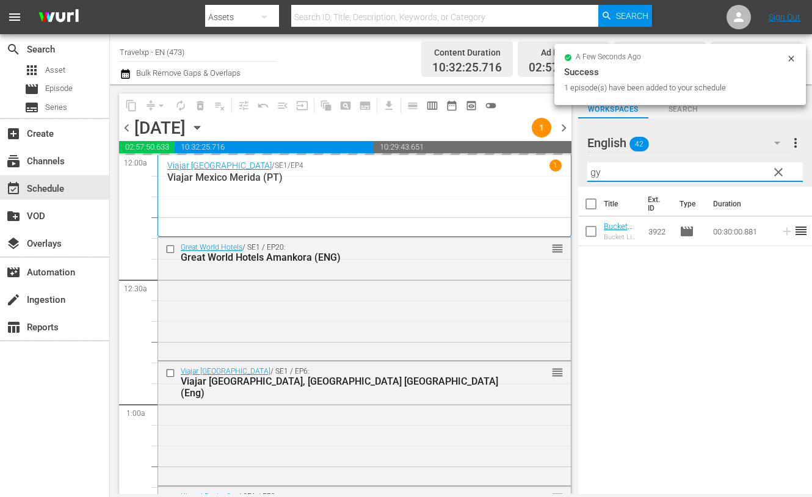
click at [595, 173] on input "gy" at bounding box center [695, 172] width 216 height 20
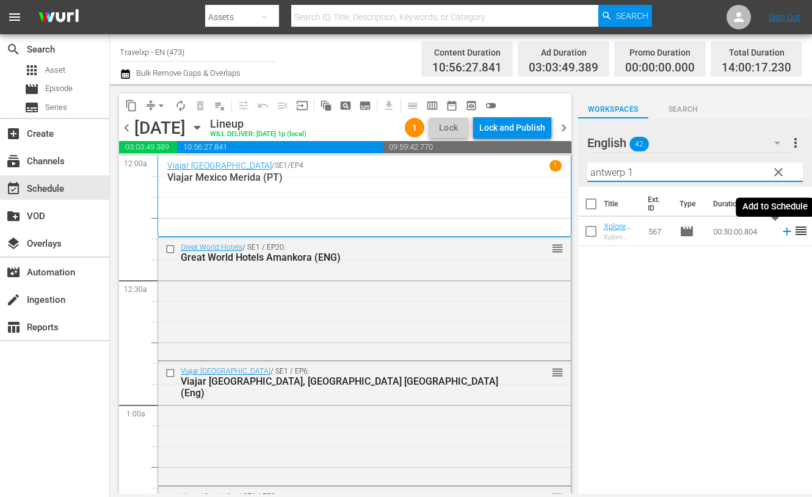
click at [783, 232] on icon at bounding box center [787, 232] width 8 height 8
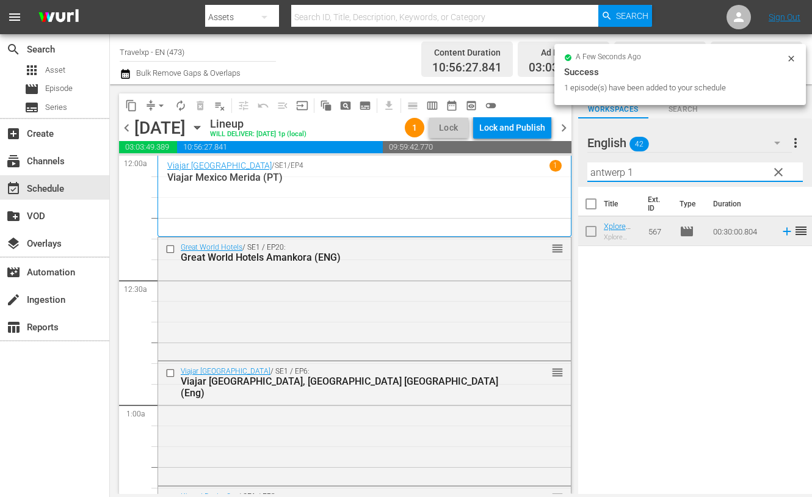
drag, startPoint x: 645, startPoint y: 175, endPoint x: 567, endPoint y: 170, distance: 77.7
click at [567, 170] on div "content_copy compress arrow_drop_down autorenew_outlined delete_forever_outline…" at bounding box center [461, 289] width 702 height 410
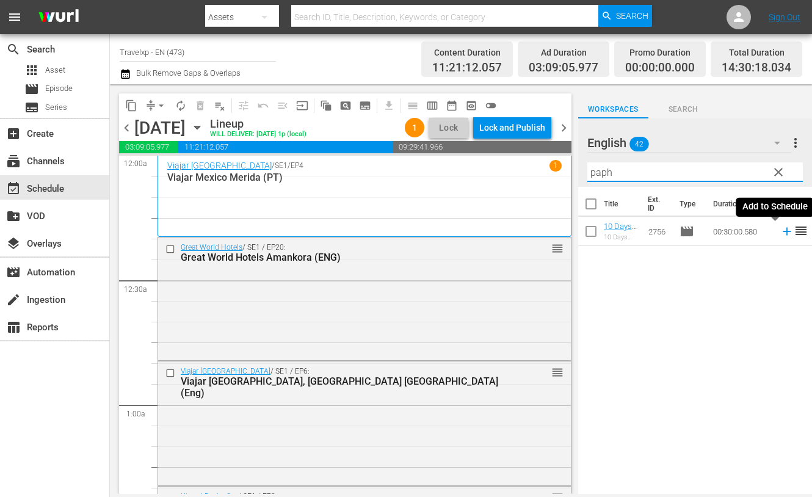
click at [780, 233] on icon at bounding box center [786, 231] width 13 height 13
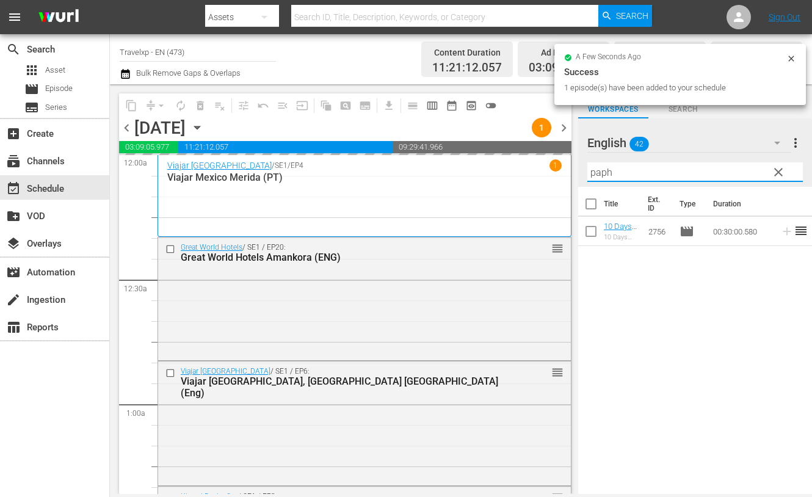
click at [605, 172] on input "paph" at bounding box center [695, 172] width 216 height 20
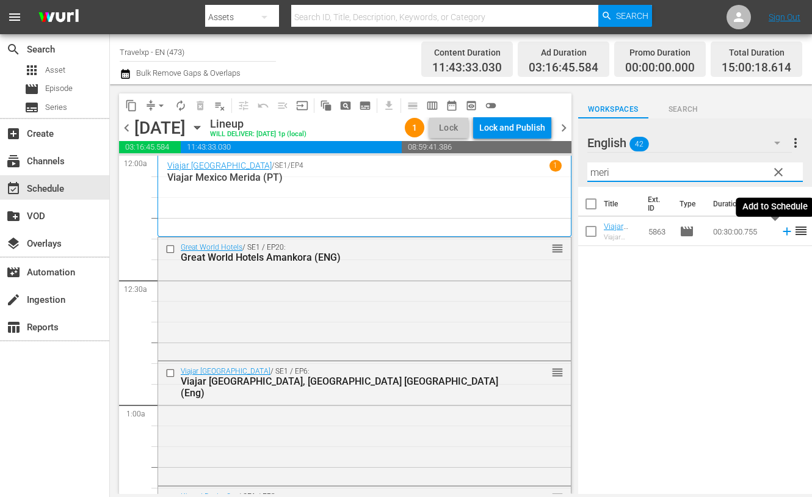
click at [783, 231] on icon at bounding box center [787, 232] width 8 height 8
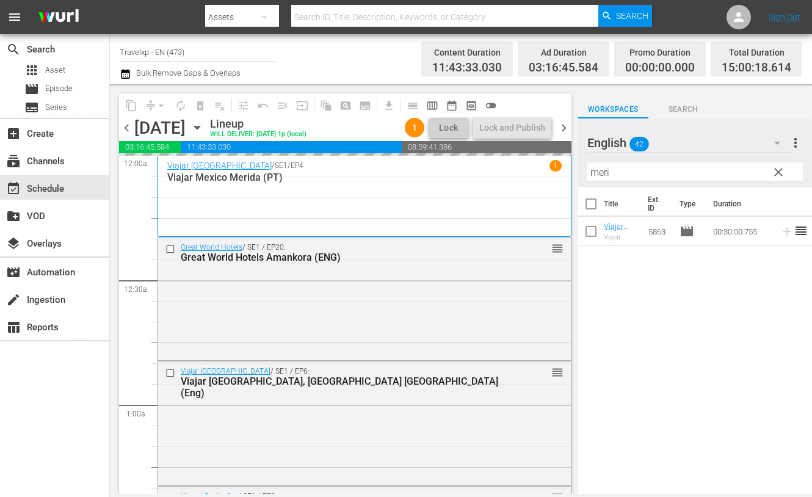
click at [604, 173] on input "meri" at bounding box center [695, 172] width 216 height 20
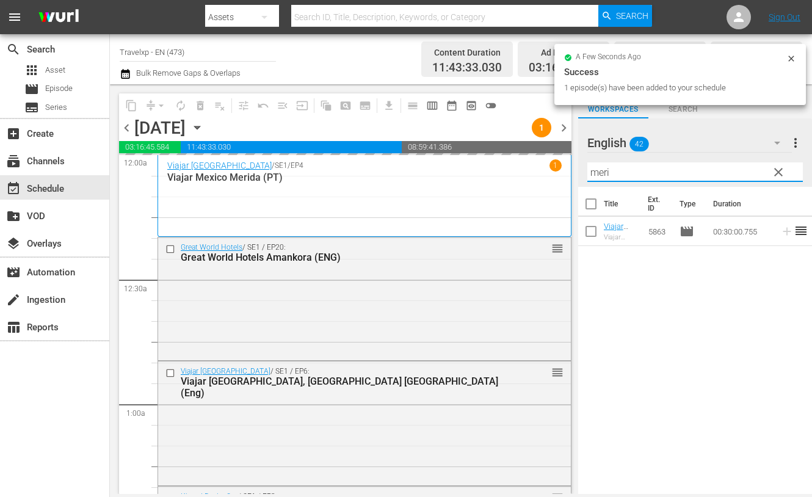
click at [604, 173] on input "meri" at bounding box center [695, 172] width 216 height 20
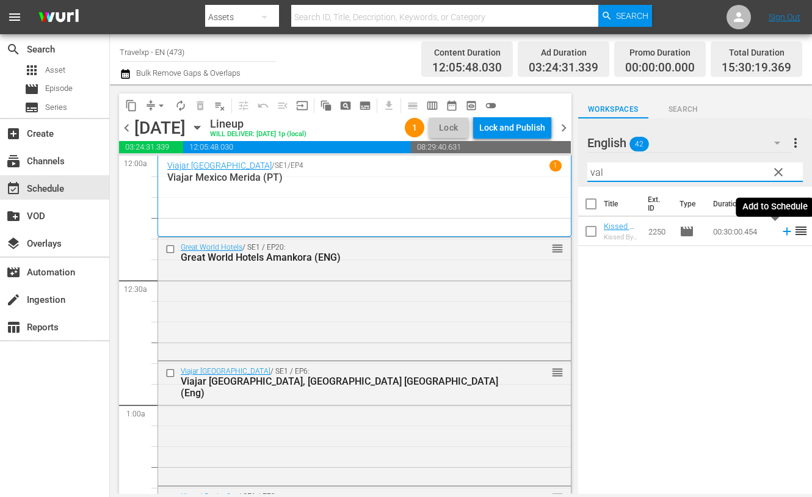
click at [780, 230] on icon at bounding box center [786, 231] width 13 height 13
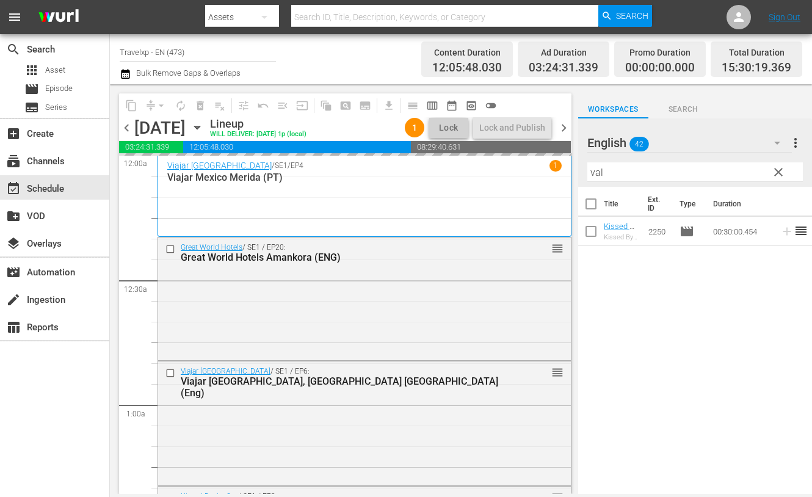
click at [593, 173] on input "val" at bounding box center [695, 172] width 216 height 20
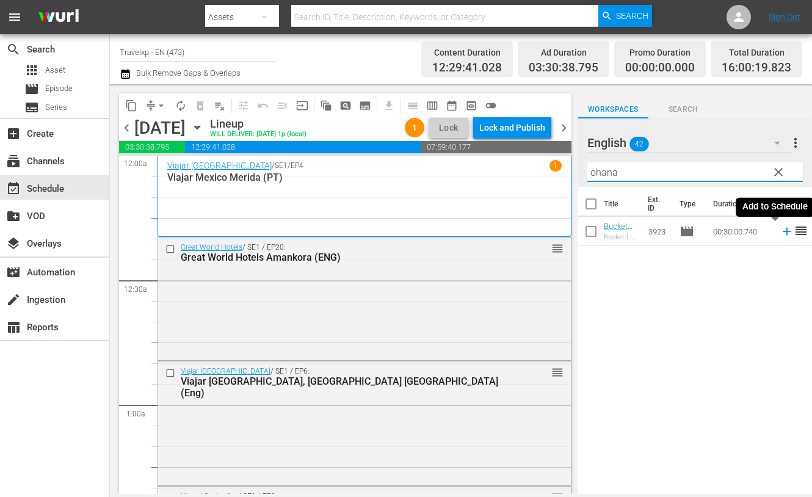
click at [783, 232] on icon at bounding box center [787, 232] width 8 height 8
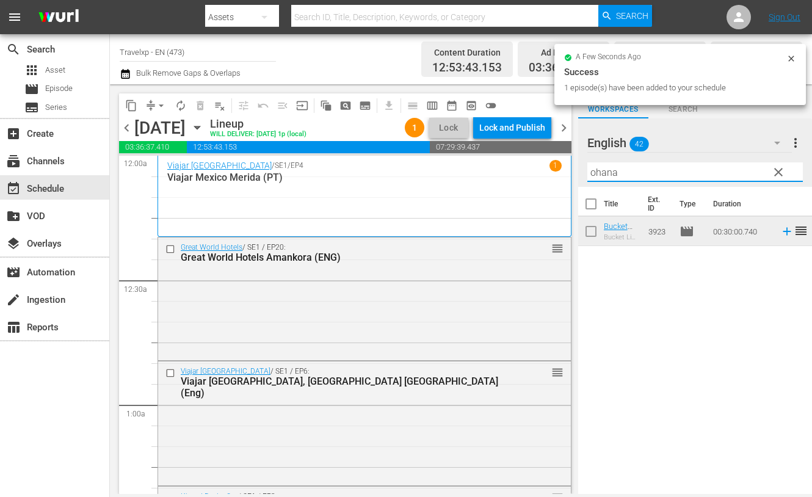
click at [603, 173] on input "ohana" at bounding box center [695, 172] width 216 height 20
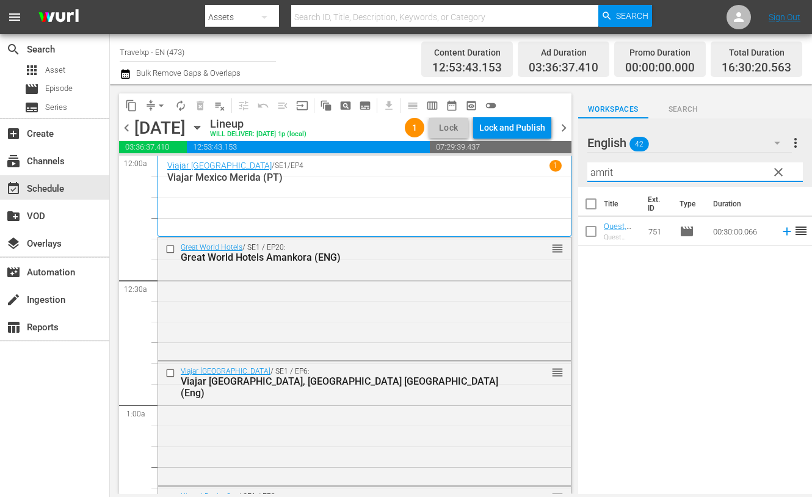
click at [783, 231] on icon at bounding box center [787, 232] width 8 height 8
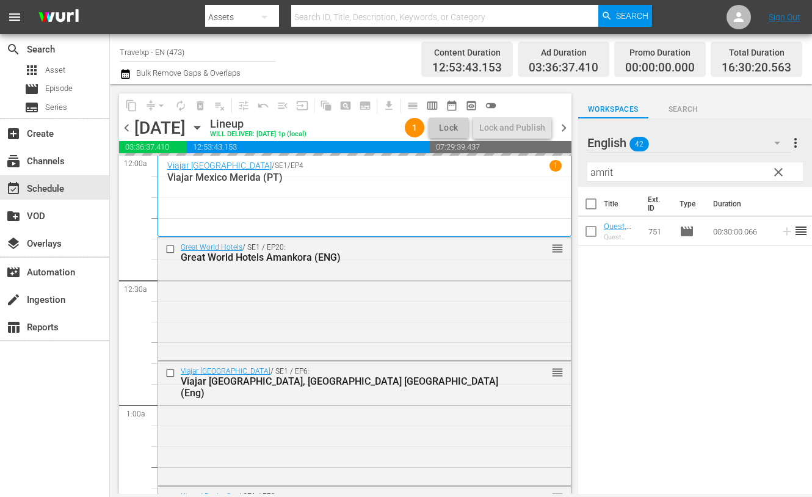
click at [608, 170] on input "amrit" at bounding box center [695, 172] width 216 height 20
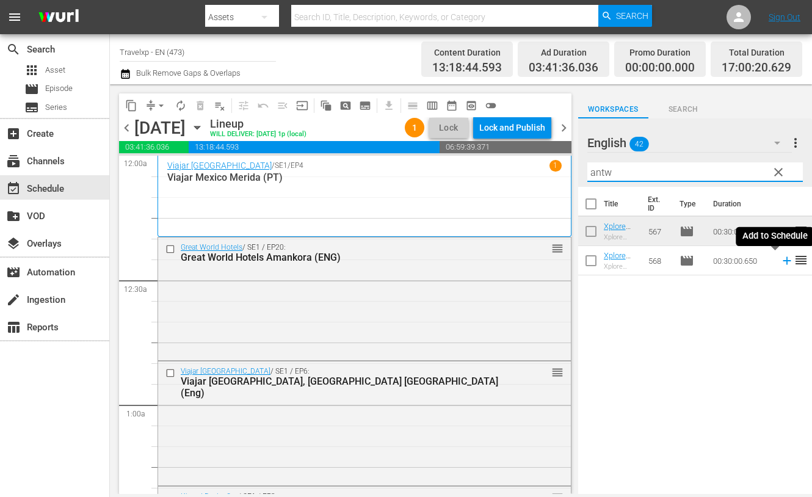
click at [780, 262] on icon at bounding box center [786, 260] width 13 height 13
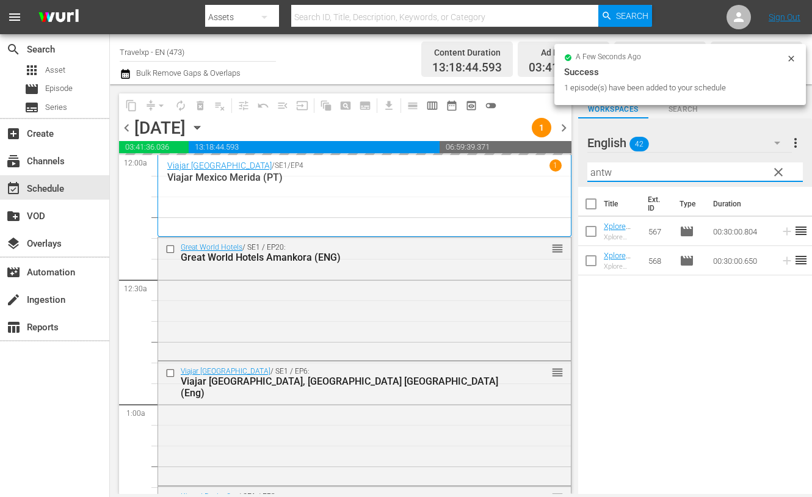
click at [595, 176] on input "antw" at bounding box center [695, 172] width 216 height 20
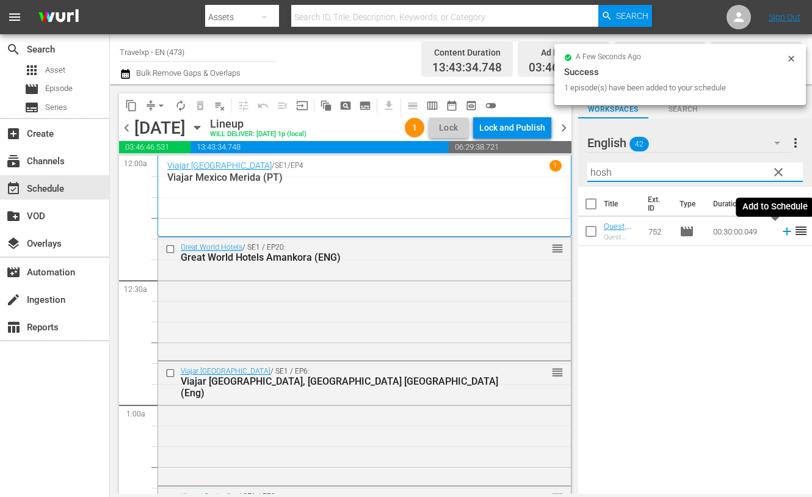
click at [783, 231] on icon at bounding box center [787, 232] width 8 height 8
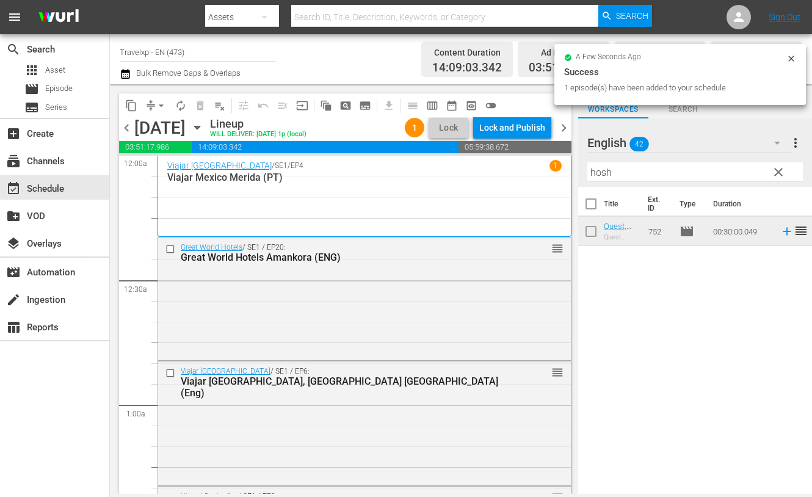
click at [598, 176] on input "hosh" at bounding box center [695, 172] width 216 height 20
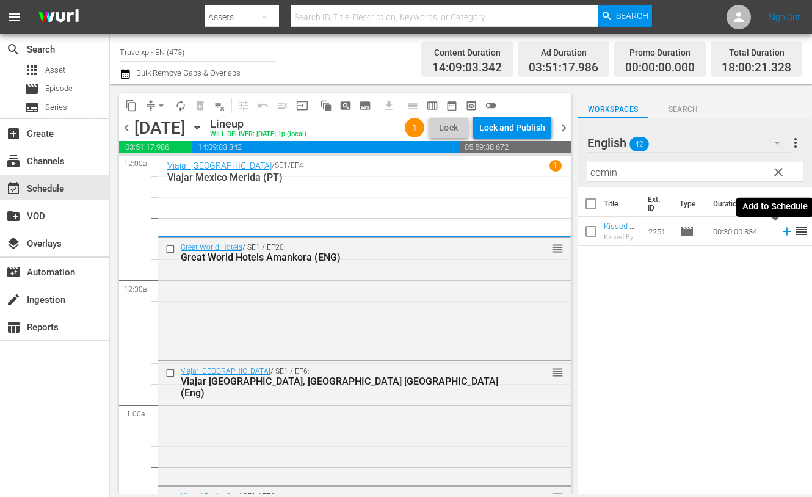
click at [783, 231] on icon at bounding box center [787, 232] width 8 height 8
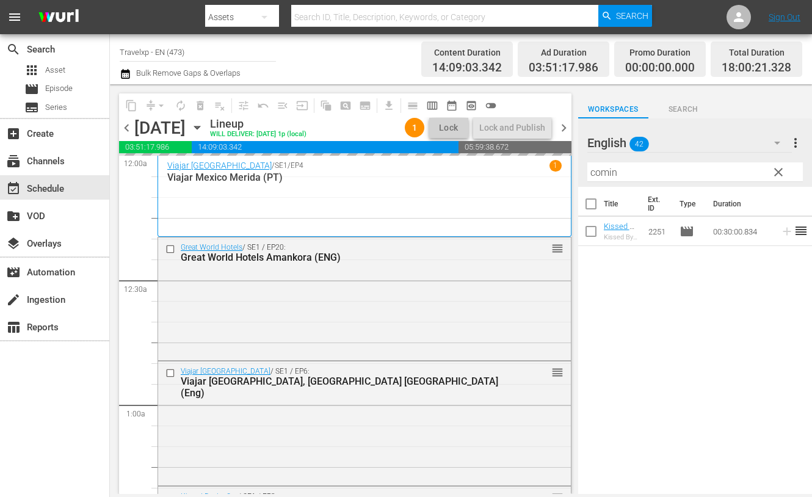
click at [607, 171] on input "comin" at bounding box center [695, 172] width 216 height 20
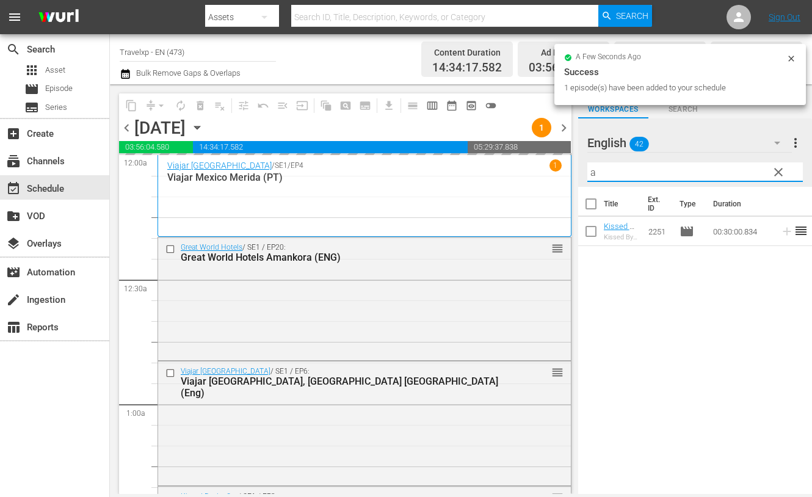
type input "ak"
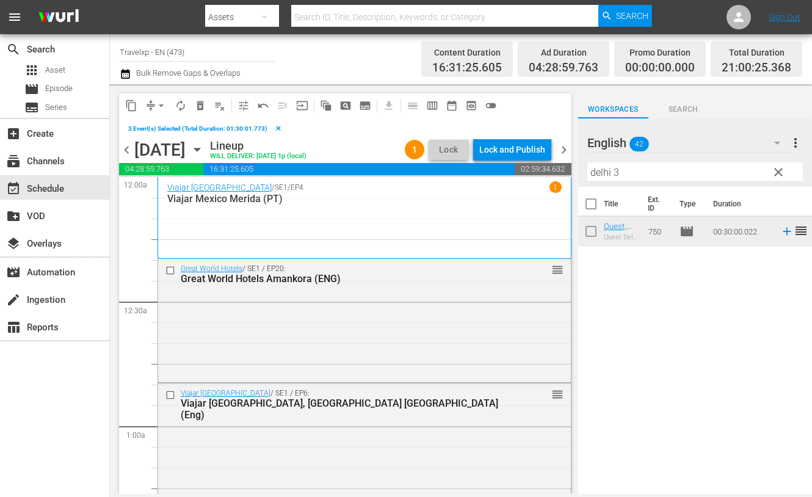
scroll to position [4741, 0]
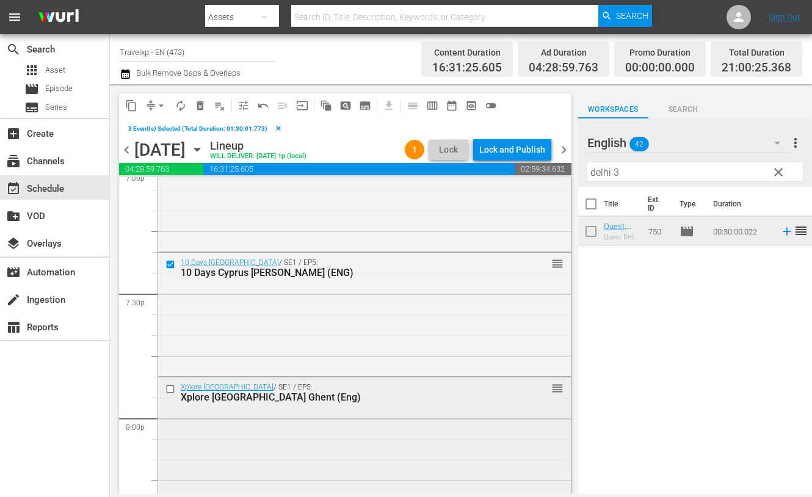
click at [171, 393] on div at bounding box center [171, 389] width 18 height 15
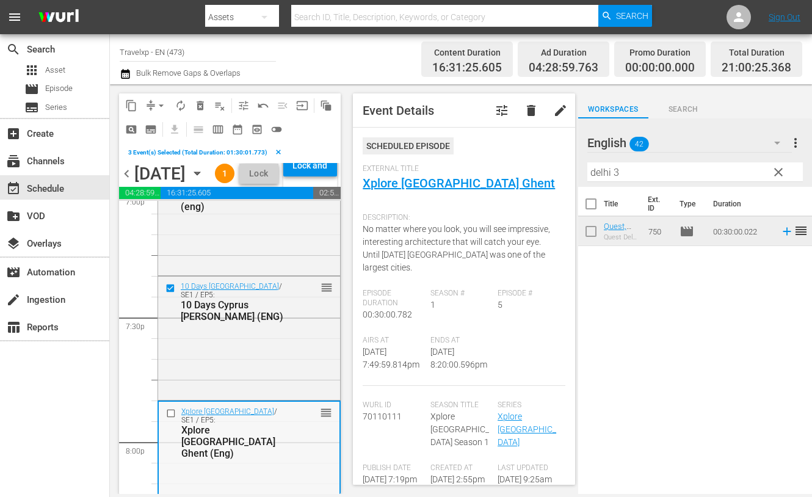
click at [172, 419] on input "checkbox" at bounding box center [172, 413] width 13 height 10
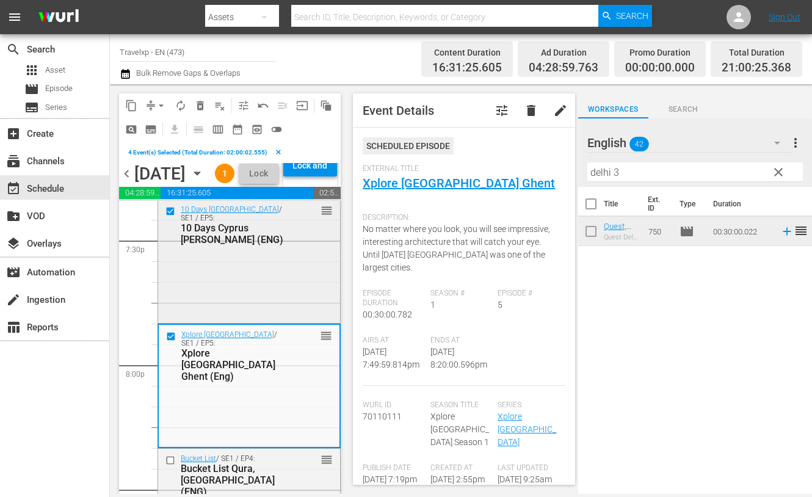
scroll to position [4970, 0]
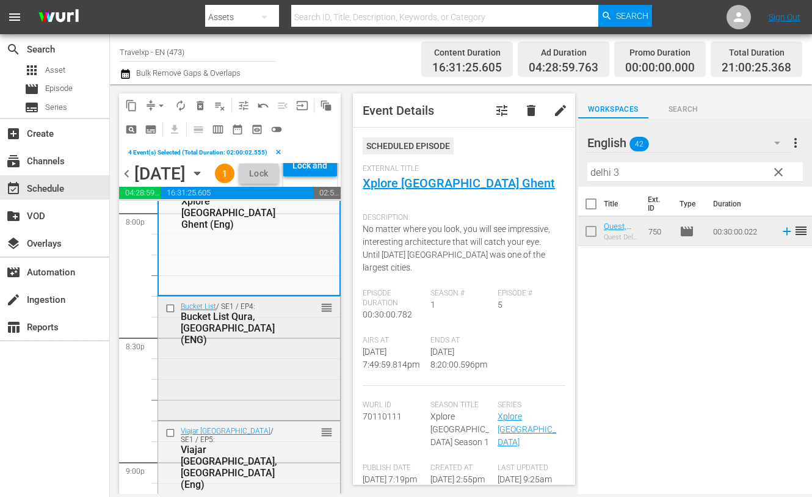
click at [168, 313] on input "checkbox" at bounding box center [171, 308] width 13 height 10
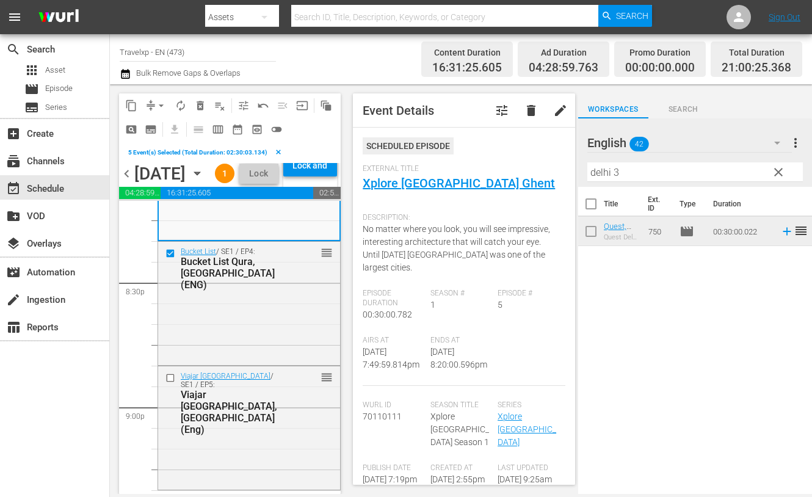
scroll to position [5046, 0]
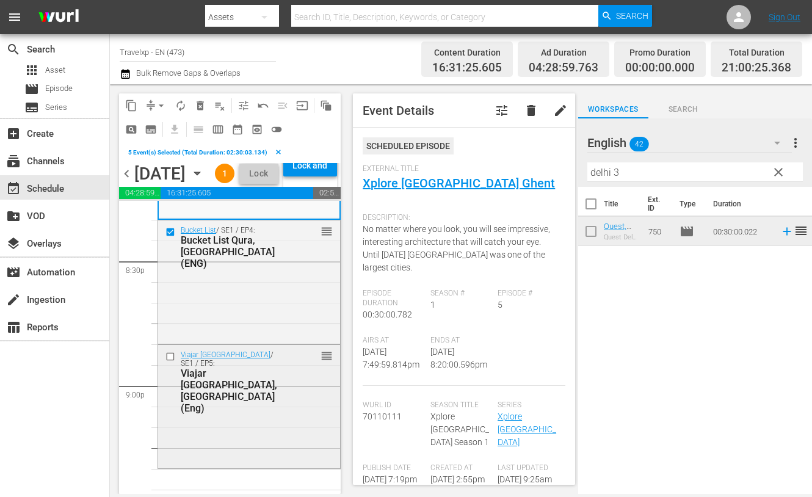
click at [171, 362] on input "checkbox" at bounding box center [171, 357] width 13 height 10
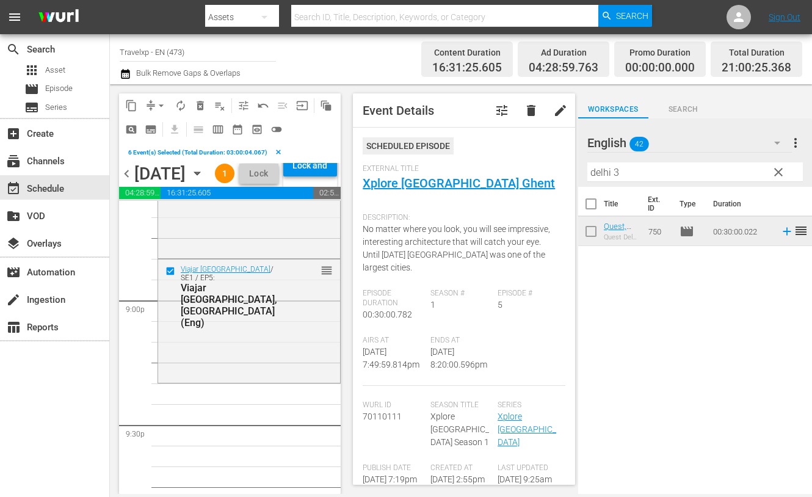
scroll to position [5199, 0]
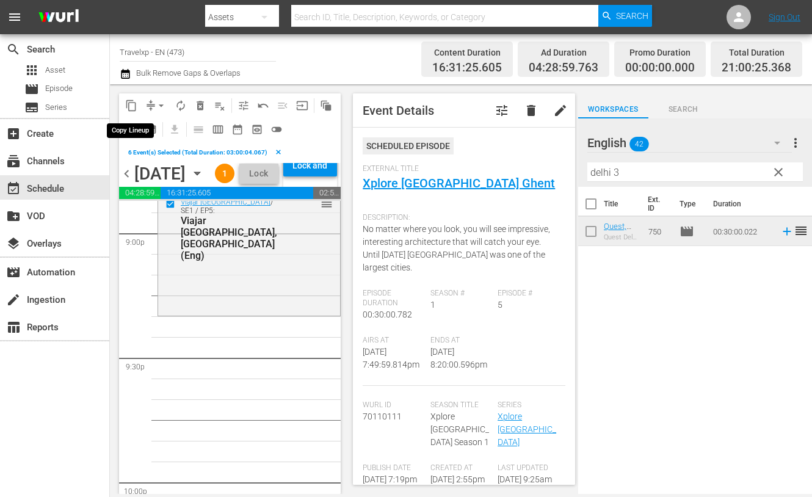
click at [132, 100] on span "content_copy" at bounding box center [131, 106] width 12 height 12
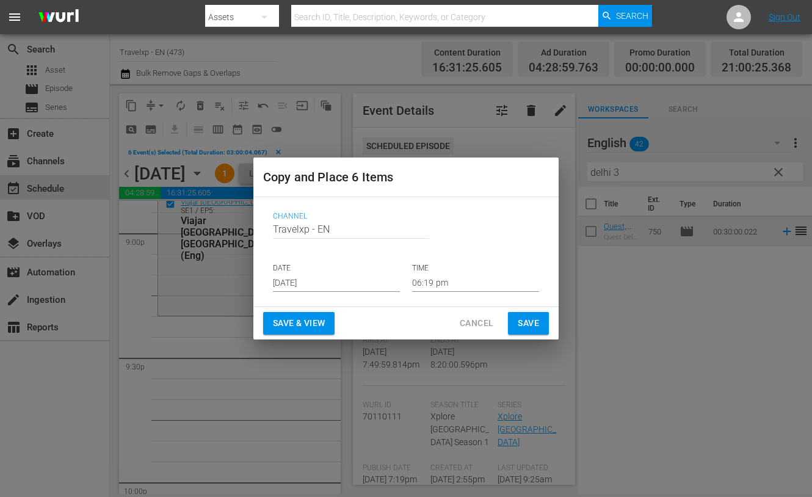
click at [438, 283] on input "06:19 pm" at bounding box center [475, 283] width 127 height 18
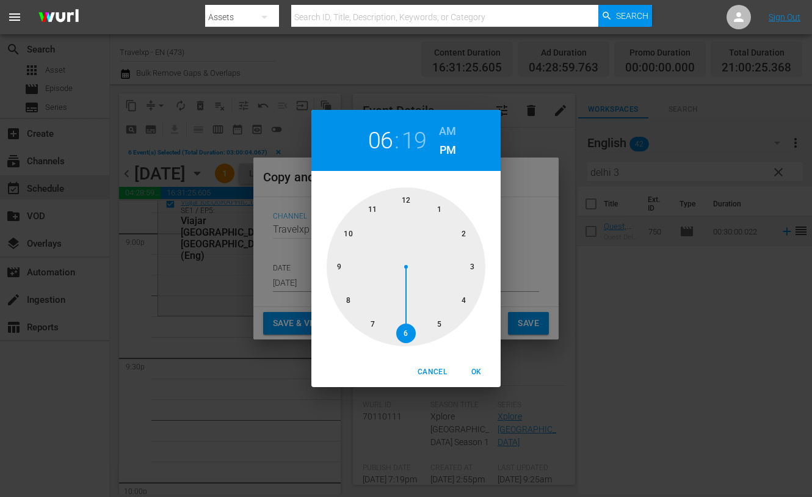
click at [341, 267] on div at bounding box center [406, 266] width 159 height 159
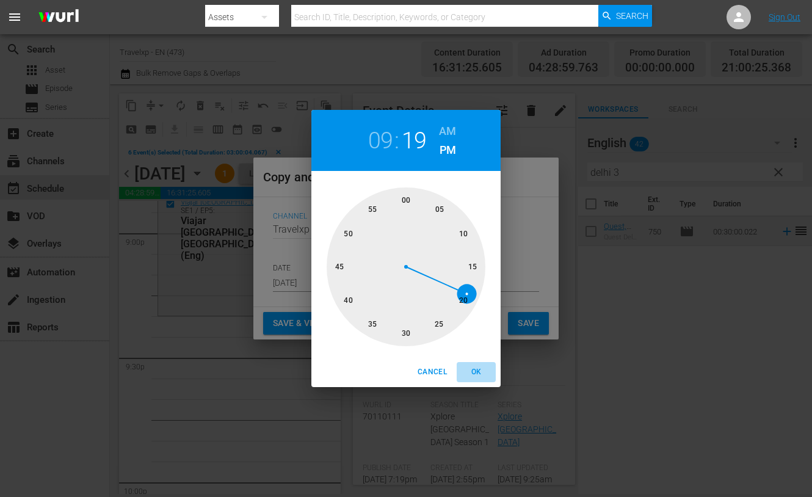
drag, startPoint x: 473, startPoint y: 368, endPoint x: 366, endPoint y: 346, distance: 109.2
click at [473, 369] on span "OK" at bounding box center [476, 372] width 29 height 13
type input "09:19 pm"
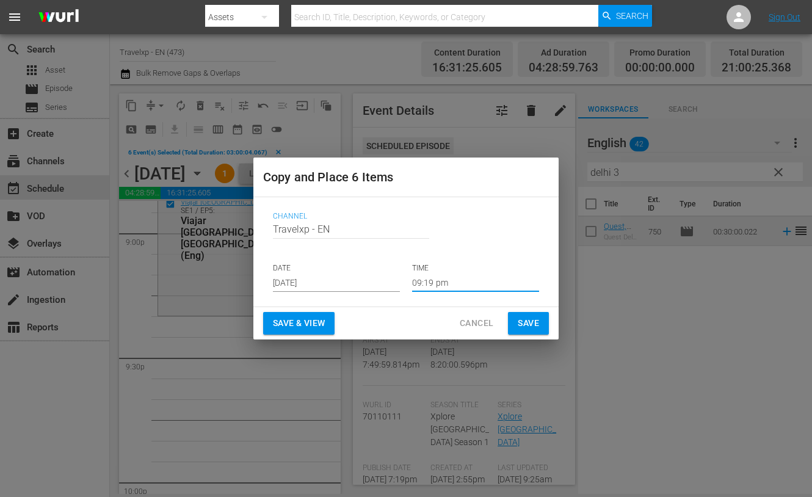
click at [308, 323] on span "Save & View" at bounding box center [299, 323] width 52 height 15
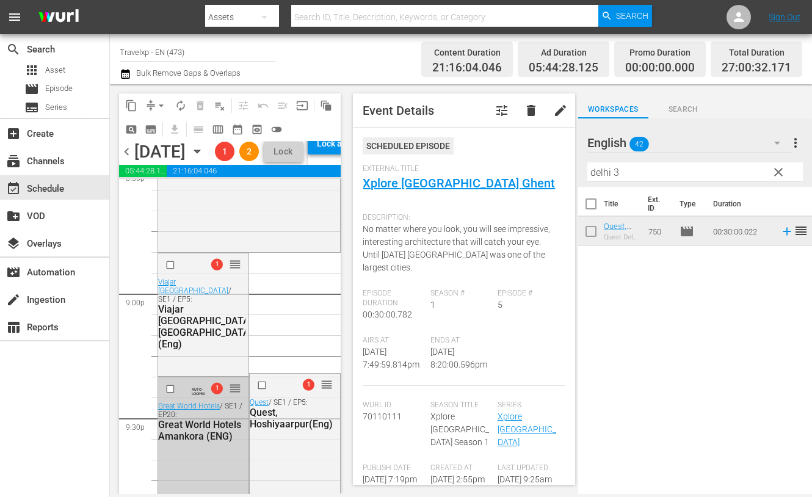
scroll to position [5099, 0]
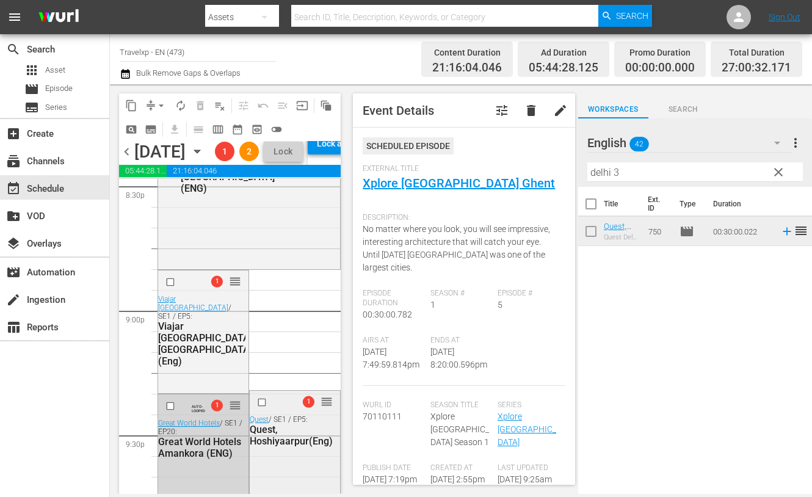
click at [257, 407] on input "checkbox" at bounding box center [263, 402] width 13 height 10
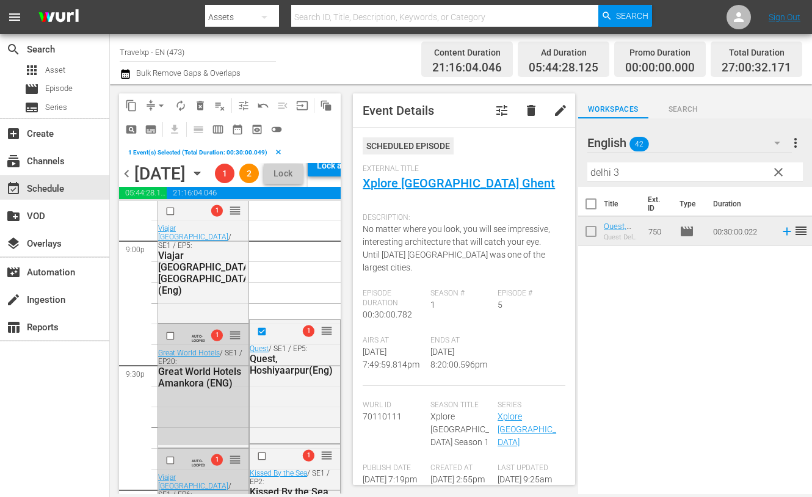
scroll to position [5252, 0]
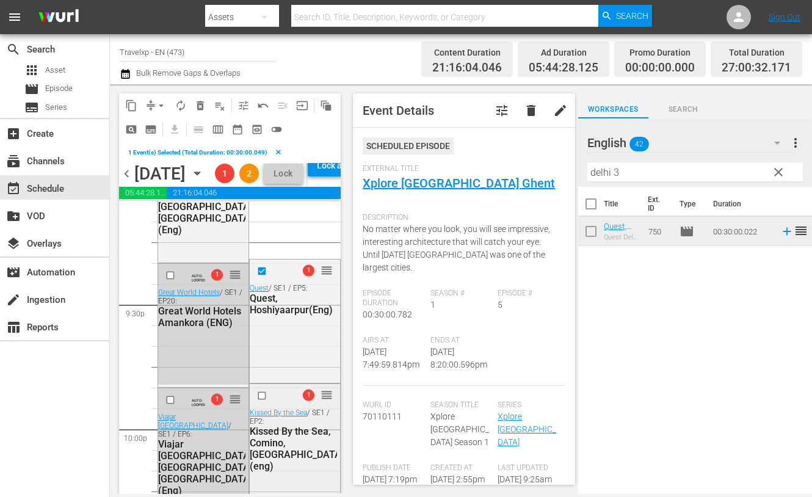
click at [257, 401] on input "checkbox" at bounding box center [263, 396] width 13 height 10
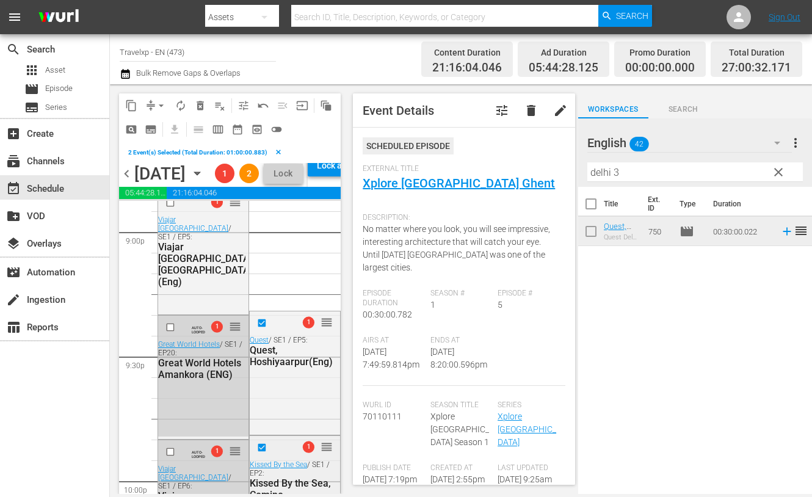
scroll to position [5176, 0]
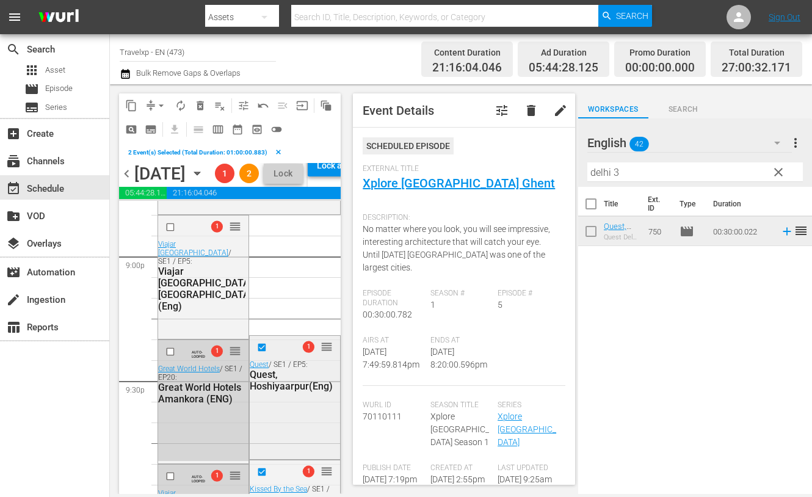
click at [257, 353] on input "checkbox" at bounding box center [263, 348] width 13 height 10
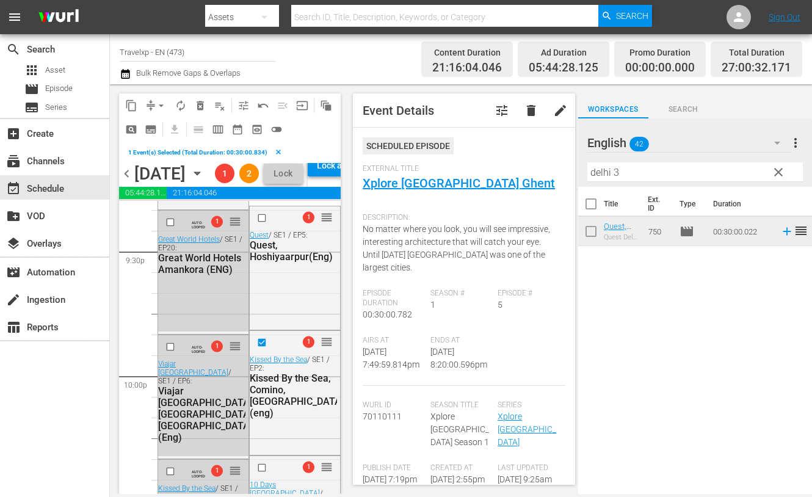
scroll to position [5328, 0]
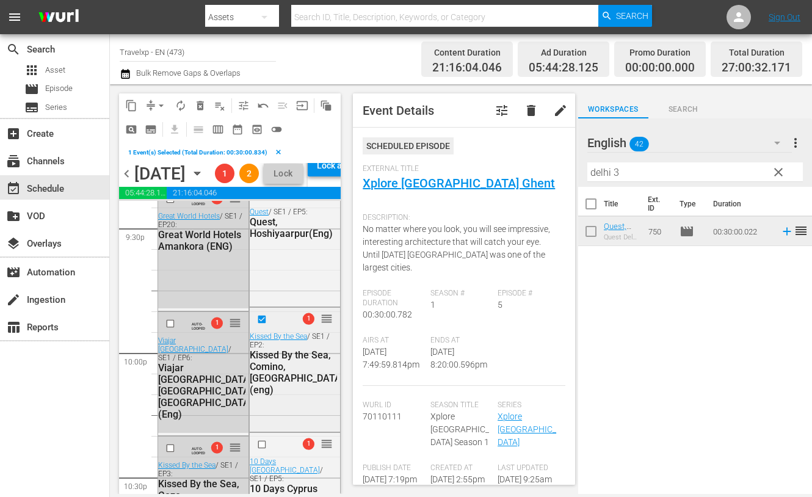
click at [257, 325] on input "checkbox" at bounding box center [263, 319] width 13 height 10
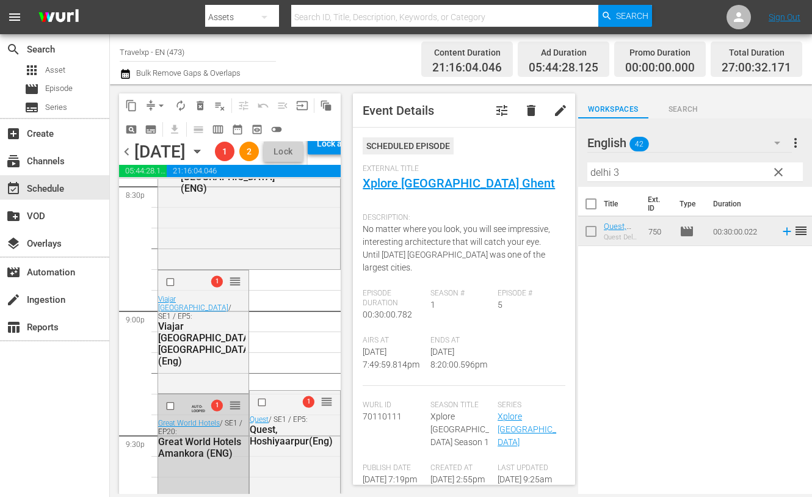
scroll to position [5176, 0]
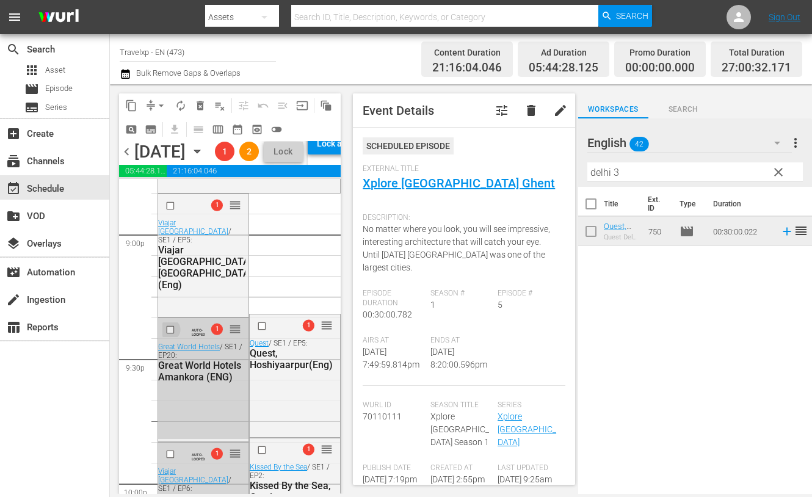
click at [172, 335] on input "checkbox" at bounding box center [171, 330] width 13 height 10
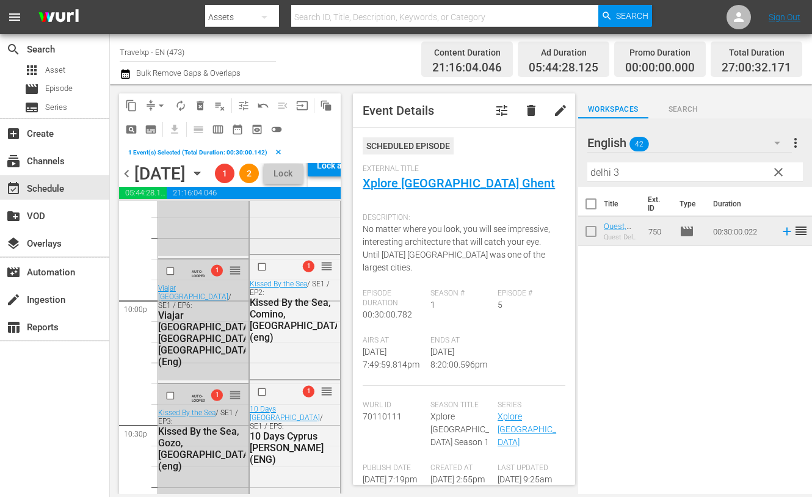
scroll to position [5405, 0]
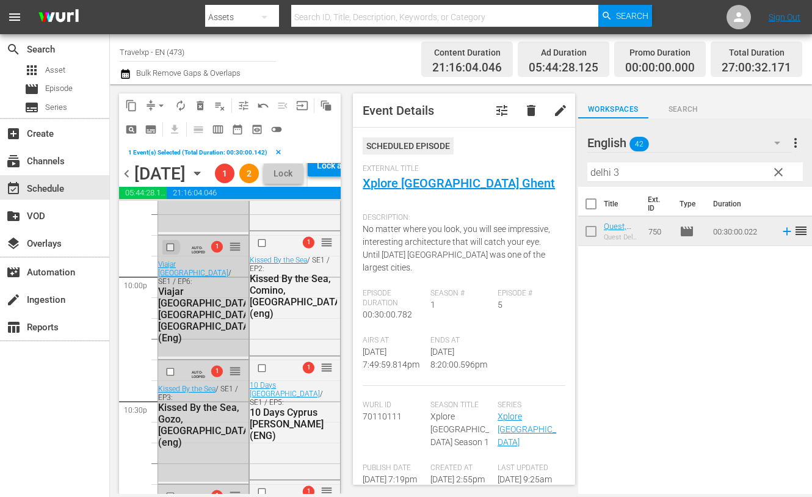
click at [173, 252] on input "checkbox" at bounding box center [171, 247] width 13 height 10
click at [171, 377] on input "checkbox" at bounding box center [171, 372] width 13 height 10
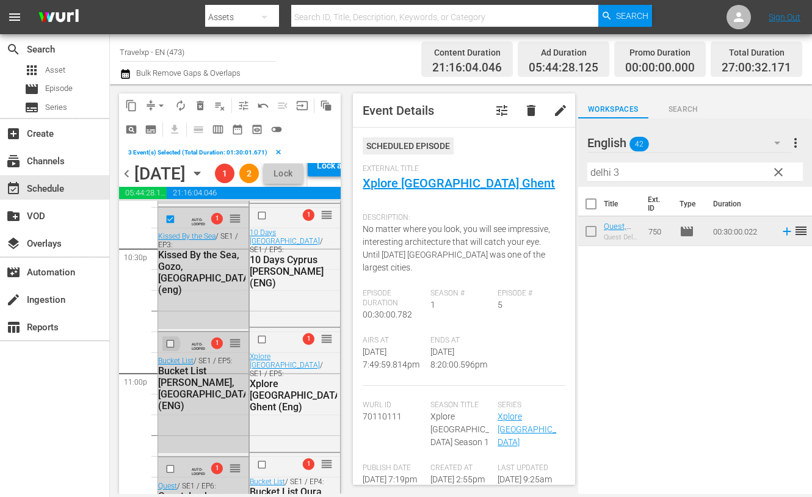
click at [171, 349] on input "checkbox" at bounding box center [171, 344] width 13 height 10
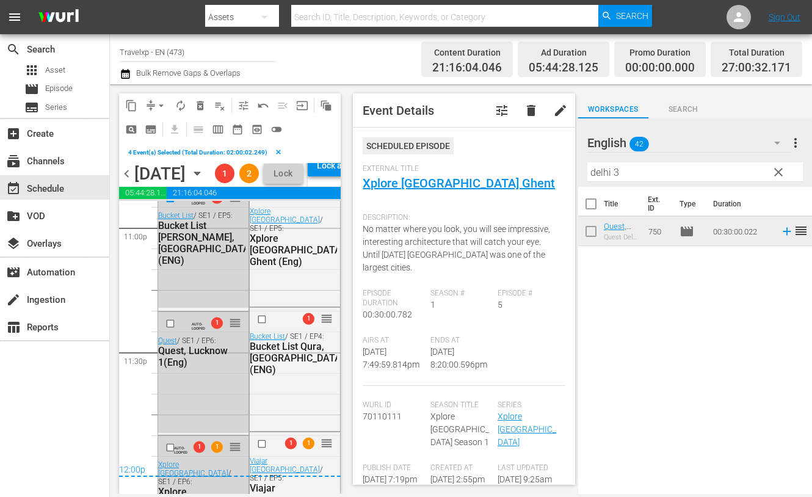
scroll to position [5710, 0]
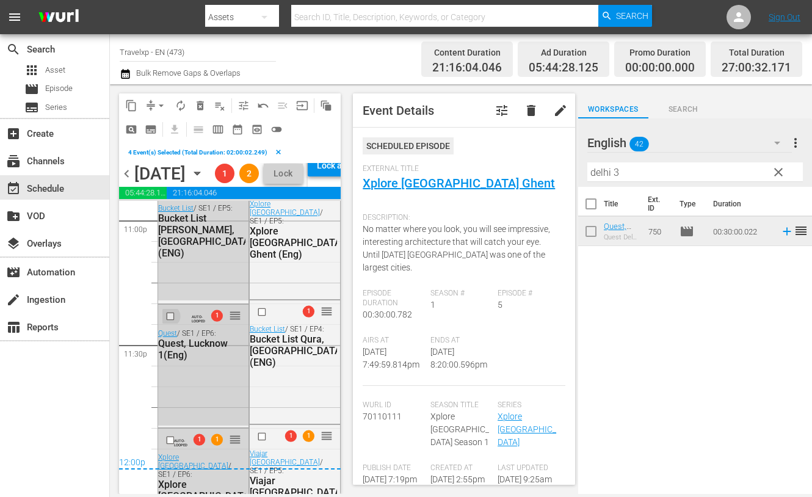
click at [171, 321] on input "checkbox" at bounding box center [171, 316] width 13 height 10
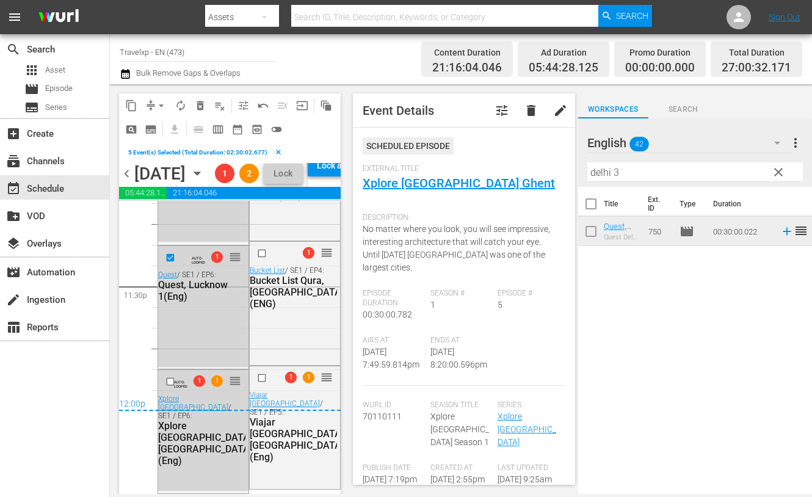
scroll to position [5808, 0]
click at [167, 383] on input "checkbox" at bounding box center [171, 382] width 13 height 10
click at [194, 104] on span "delete_forever_outlined" at bounding box center [200, 106] width 12 height 12
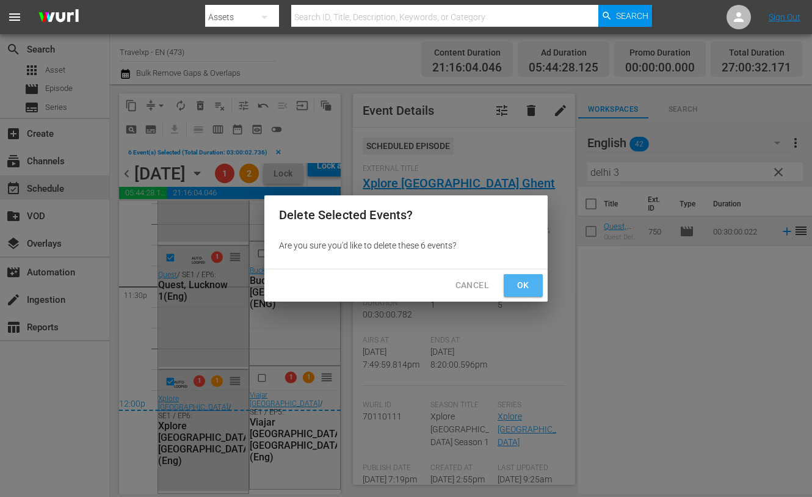
click at [525, 286] on span "Ok" at bounding box center [523, 285] width 20 height 15
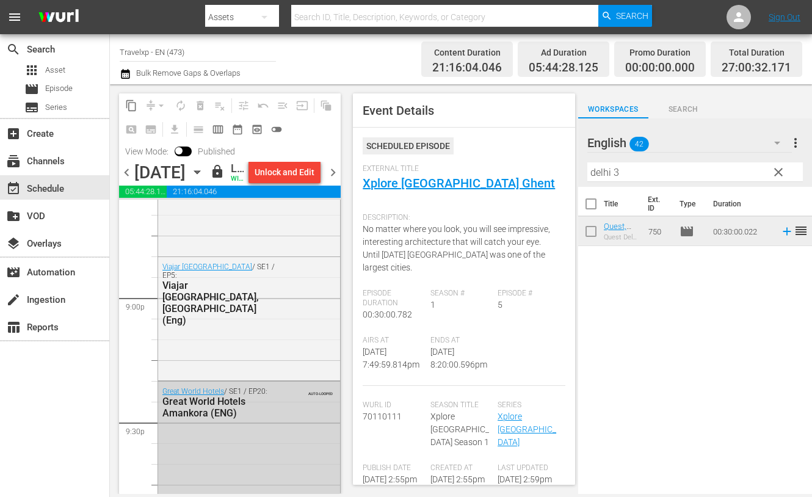
scroll to position [5196, 0]
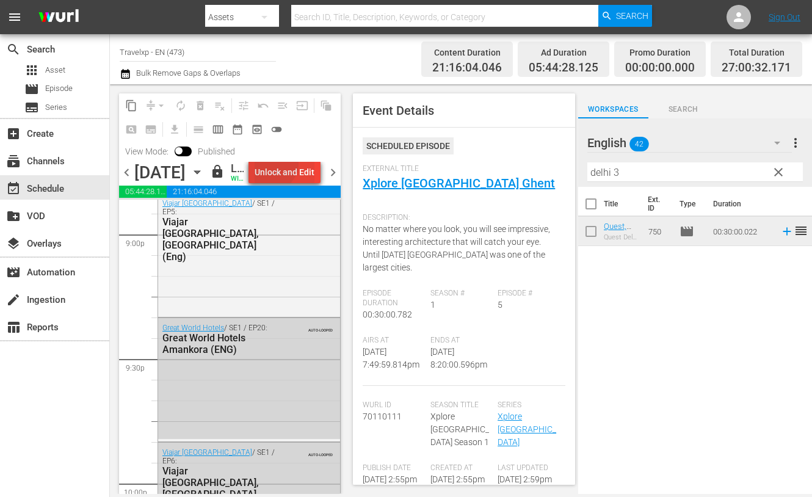
click at [294, 175] on div "Unlock and Edit" at bounding box center [285, 172] width 60 height 22
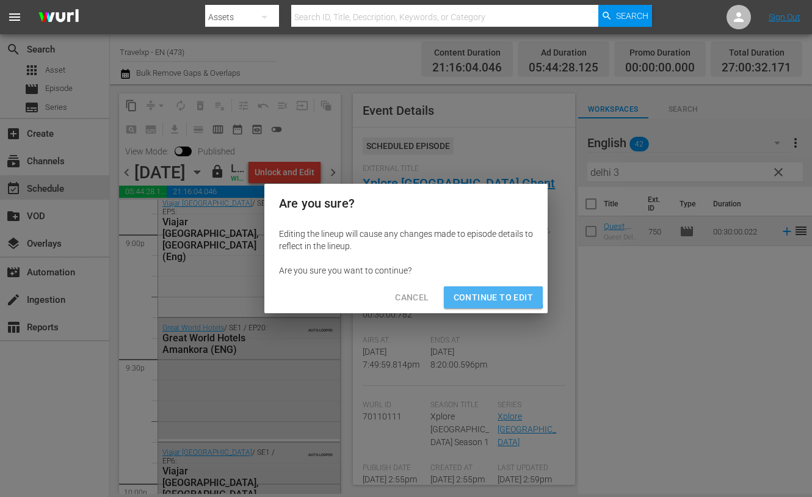
click at [476, 294] on span "Continue to Edit" at bounding box center [493, 297] width 79 height 15
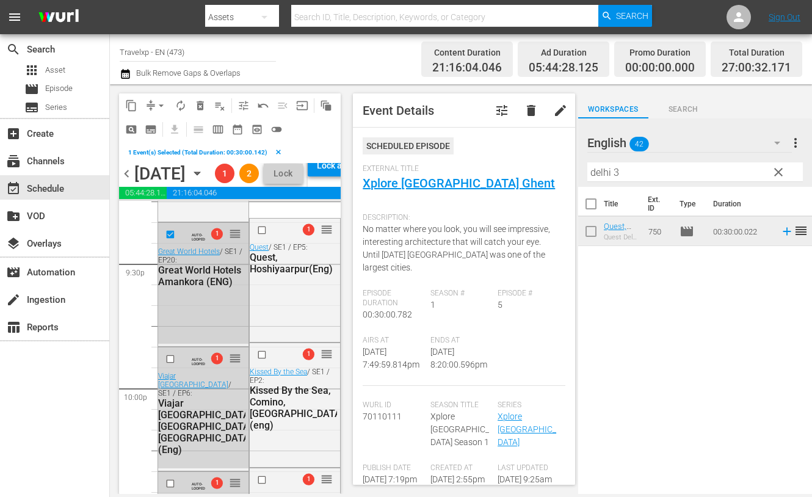
scroll to position [5349, 0]
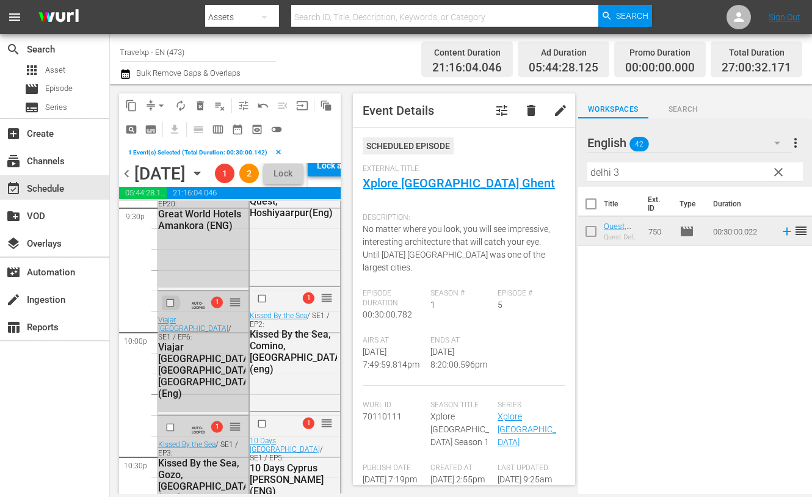
click at [172, 308] on input "checkbox" at bounding box center [171, 302] width 13 height 10
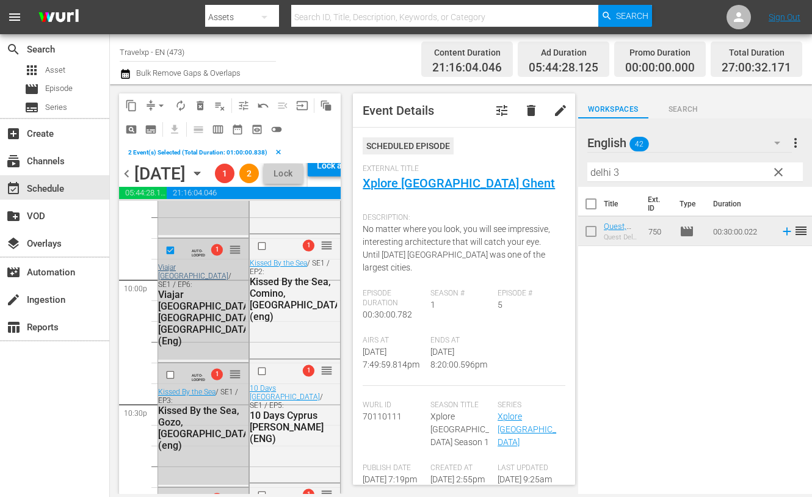
scroll to position [5425, 0]
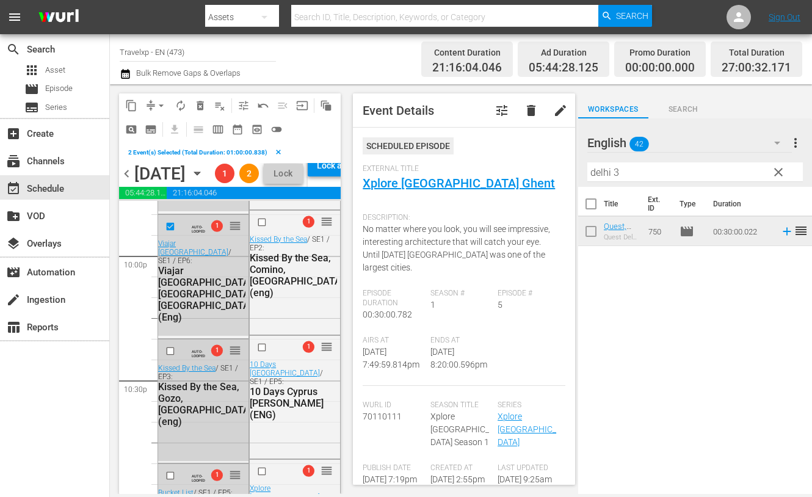
click at [168, 357] on input "checkbox" at bounding box center [171, 351] width 13 height 10
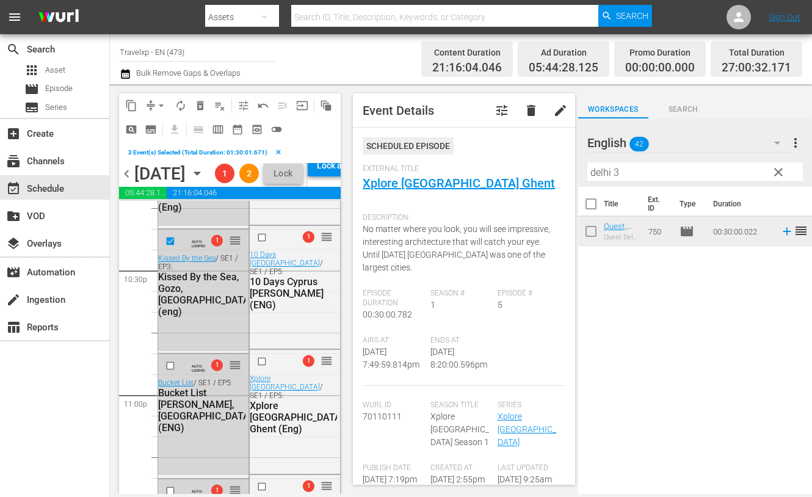
scroll to position [5578, 0]
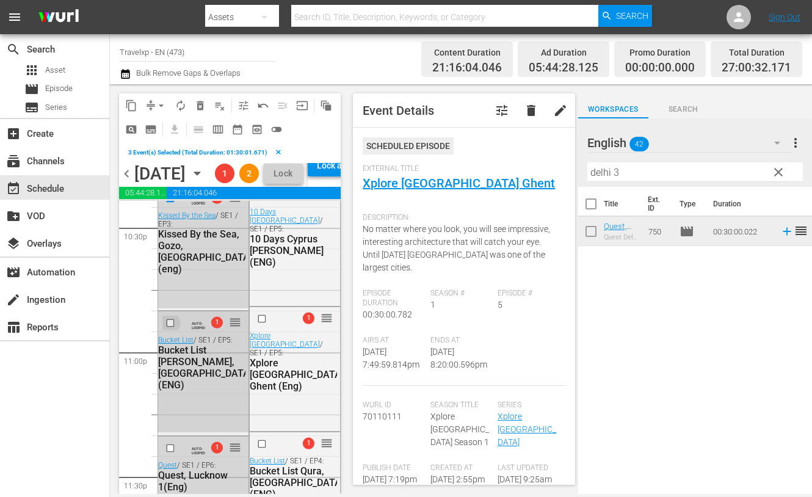
click at [170, 328] on input "checkbox" at bounding box center [171, 323] width 13 height 10
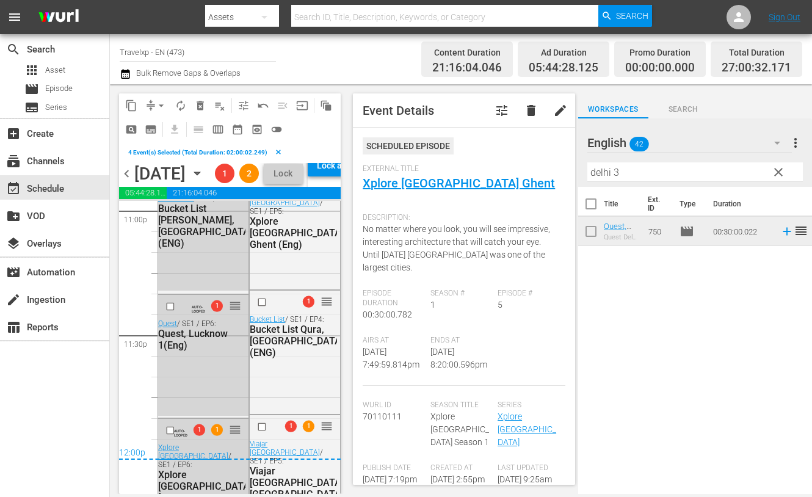
scroll to position [5731, 0]
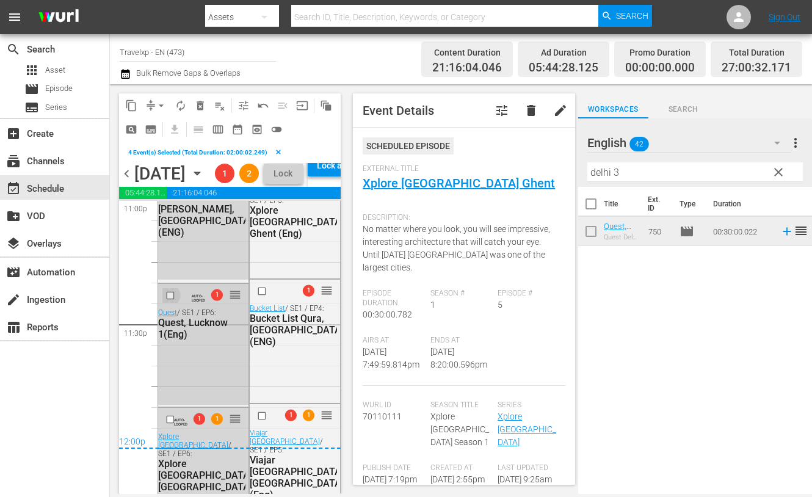
click at [170, 300] on input "checkbox" at bounding box center [171, 295] width 13 height 10
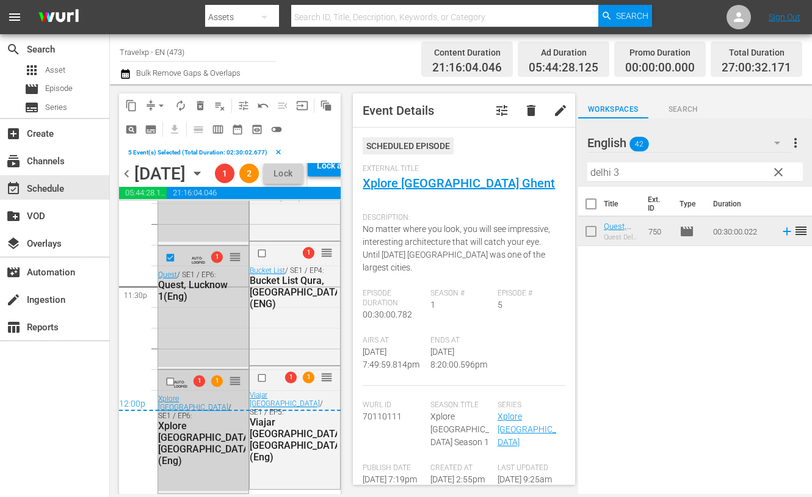
scroll to position [5807, 0]
click at [174, 382] on span "AUTO-LOOPED" at bounding box center [180, 381] width 13 height 14
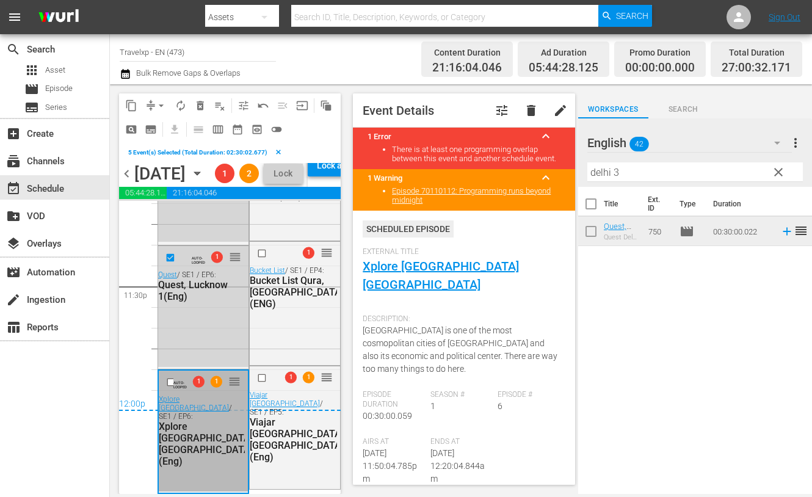
click at [173, 382] on span "AUTO-LOOPED" at bounding box center [179, 382] width 13 height 14
click at [201, 100] on span "delete_forever_outlined" at bounding box center [200, 106] width 12 height 12
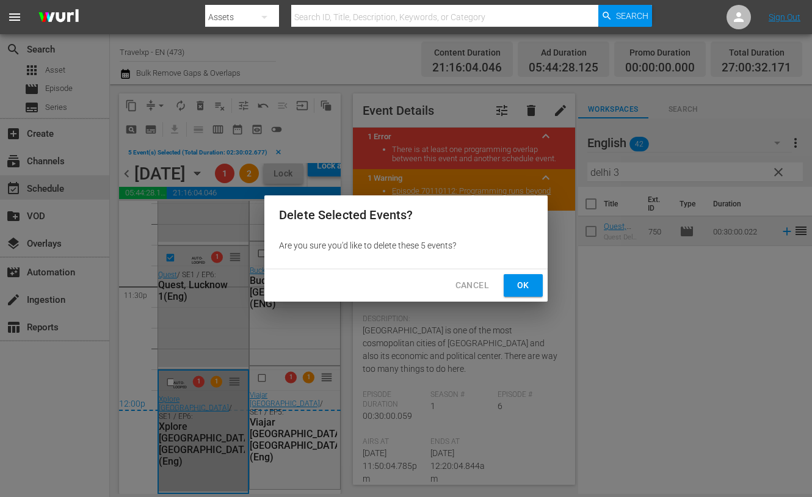
click at [531, 291] on span "Ok" at bounding box center [523, 285] width 20 height 15
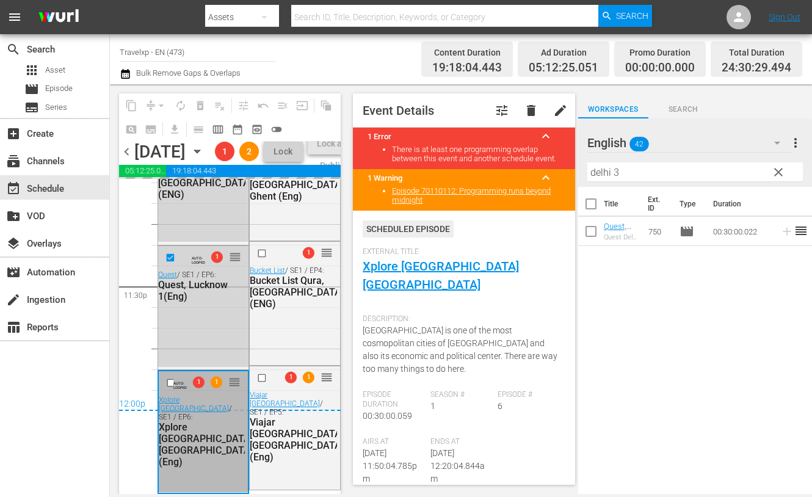
scroll to position [5786, 0]
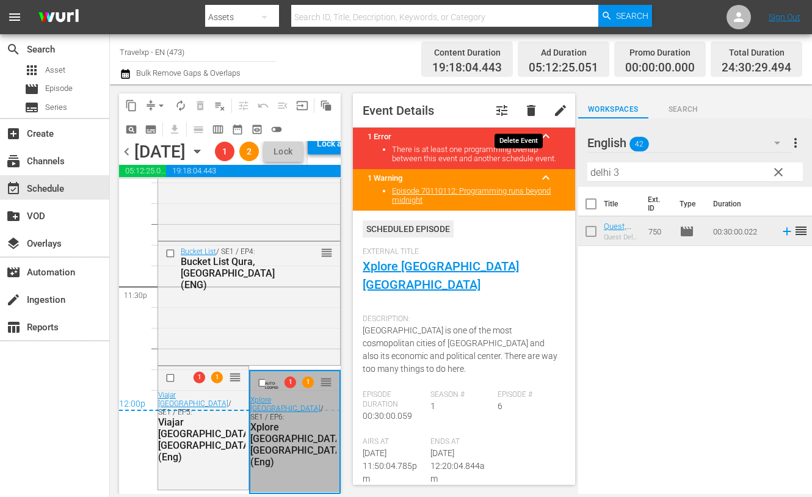
click at [524, 108] on span "delete" at bounding box center [531, 110] width 15 height 15
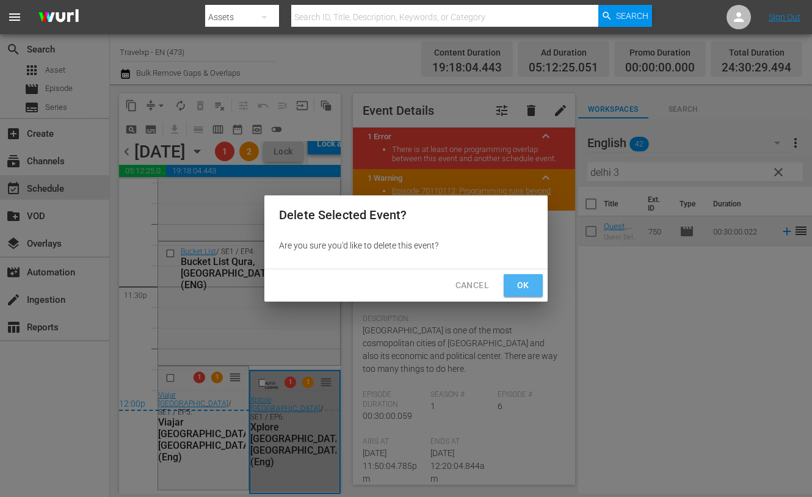
click at [515, 282] on span "Ok" at bounding box center [523, 285] width 20 height 15
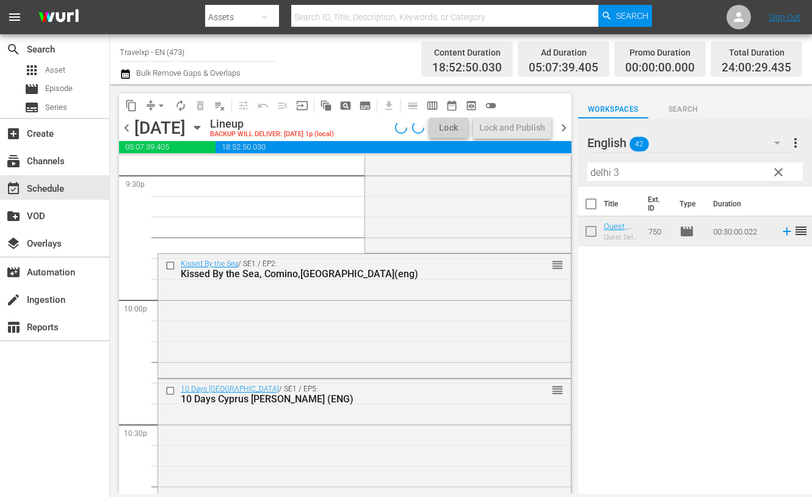
scroll to position [5184, 0]
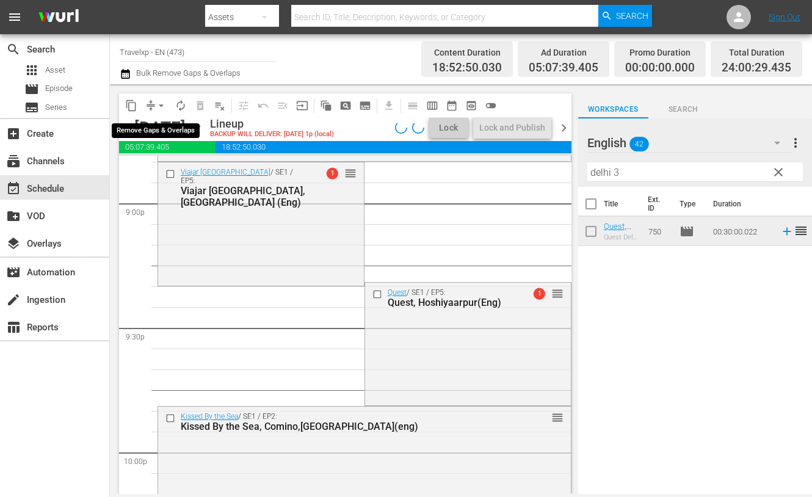
click at [158, 106] on span "arrow_drop_down" at bounding box center [161, 106] width 12 height 12
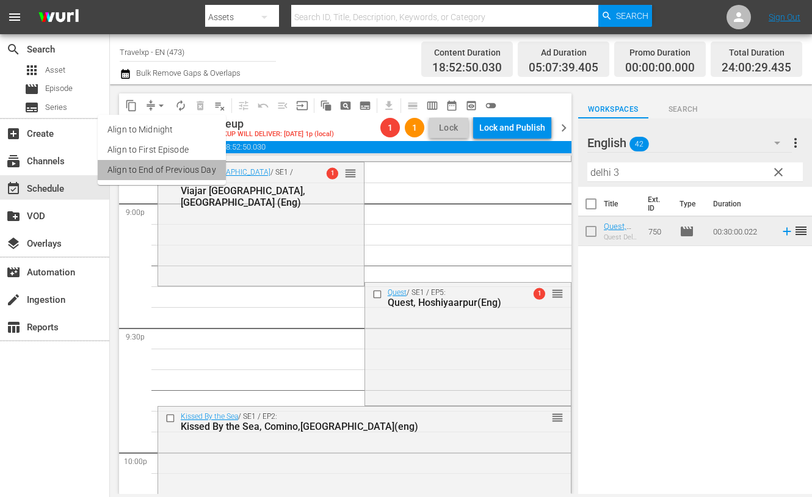
click at [167, 165] on li "Align to End of Previous Day" at bounding box center [162, 170] width 128 height 20
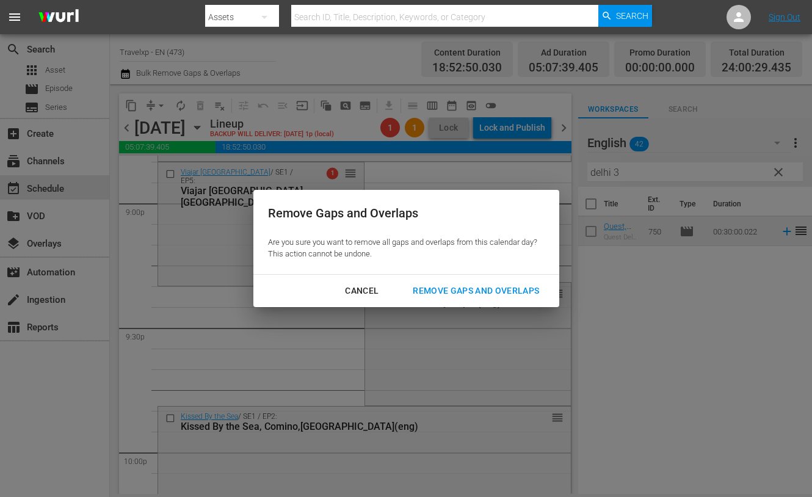
click at [493, 283] on div "Remove Gaps and Overlaps" at bounding box center [476, 290] width 146 height 15
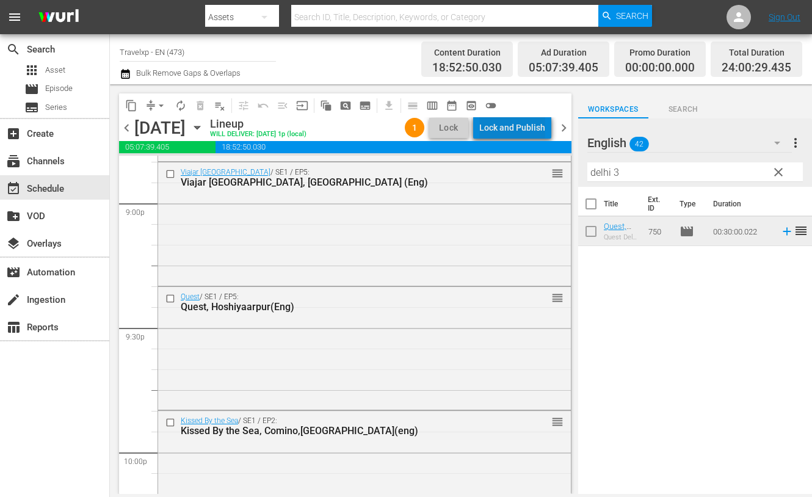
click at [520, 132] on div "Lock and Publish" at bounding box center [512, 128] width 66 height 22
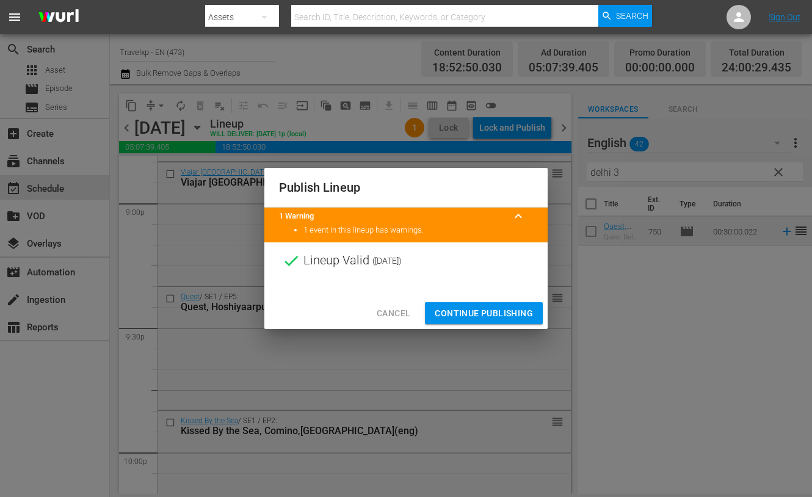
click at [482, 308] on span "Continue Publishing" at bounding box center [484, 313] width 98 height 15
